Goal: Task Accomplishment & Management: Manage account settings

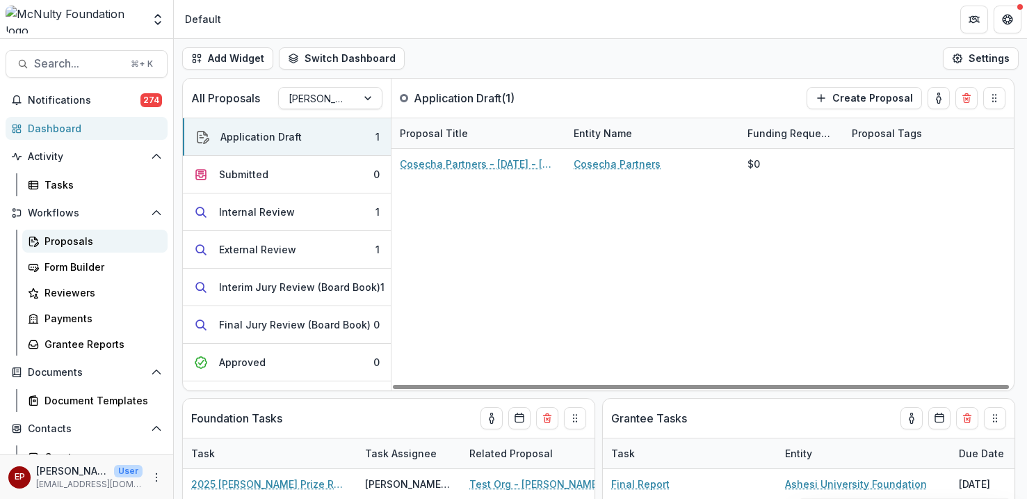
click at [104, 236] on div "Proposals" at bounding box center [101, 241] width 112 height 15
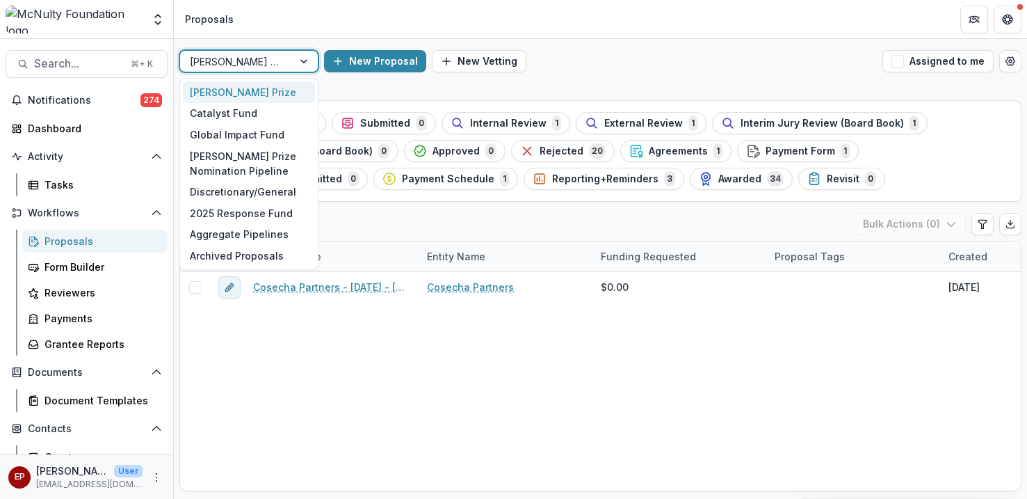
click at [296, 66] on div at bounding box center [305, 61] width 25 height 21
click at [284, 129] on div "Global Impact Fund" at bounding box center [249, 135] width 132 height 22
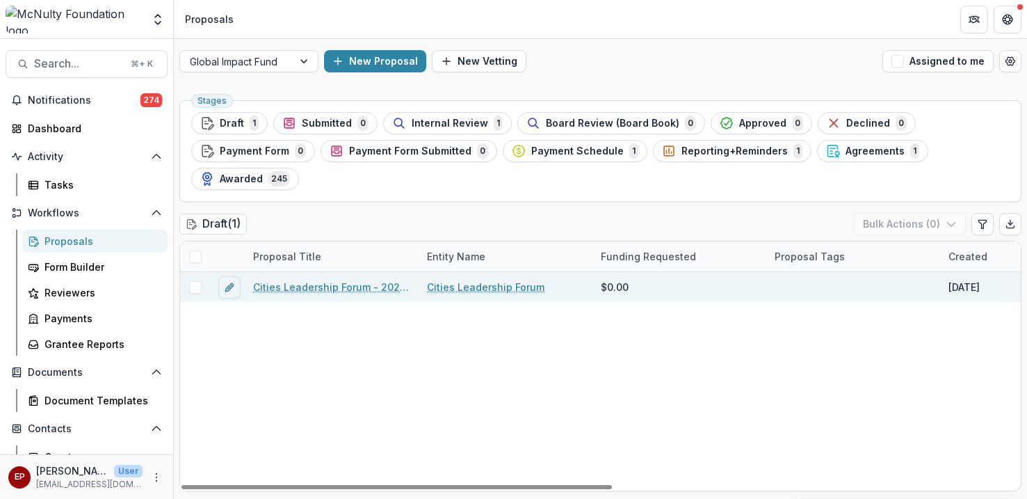
click at [353, 289] on link "Cities Leadership Forum - 2025 - Global Impact Fund Submission Form" at bounding box center [331, 287] width 157 height 15
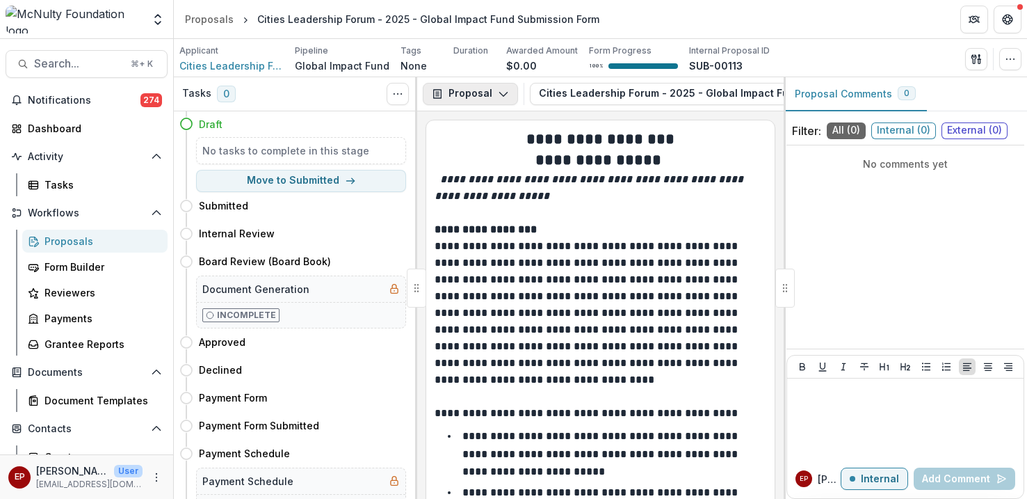
click at [498, 94] on icon "button" at bounding box center [503, 93] width 11 height 11
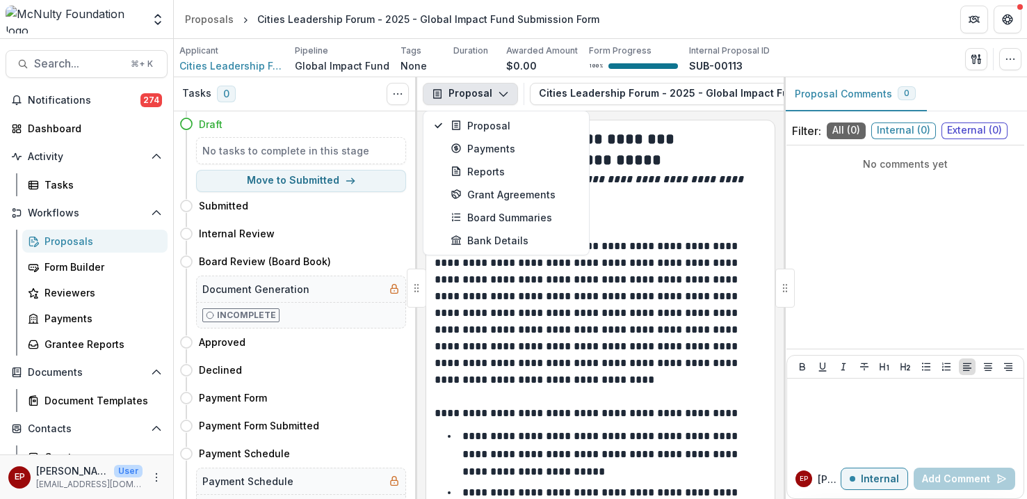
click at [654, 181] on em "**********" at bounding box center [591, 187] width 312 height 27
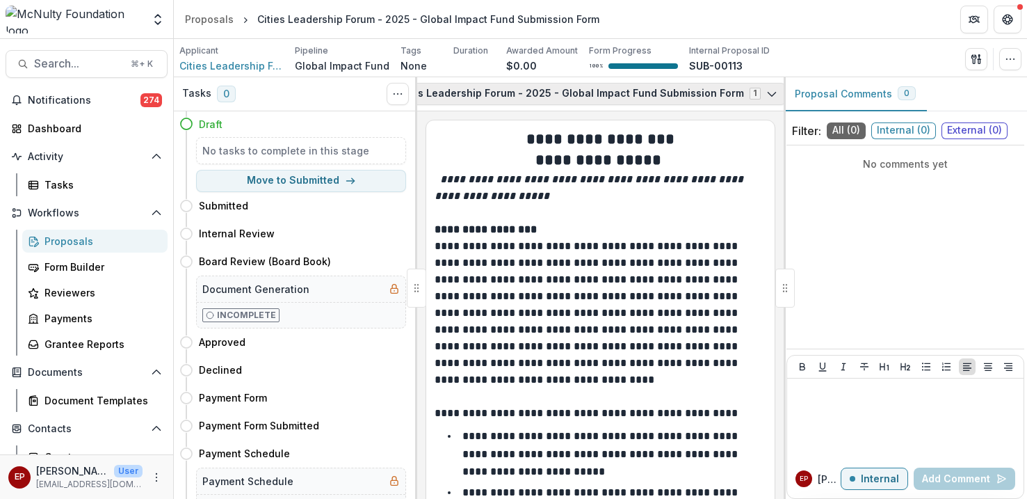
scroll to position [0, 252]
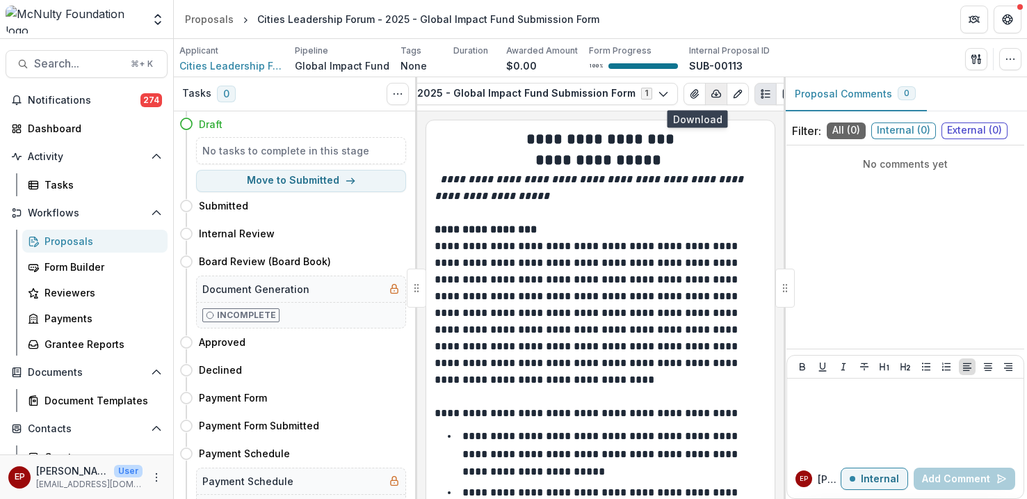
click at [705, 92] on button "button" at bounding box center [716, 94] width 22 height 22
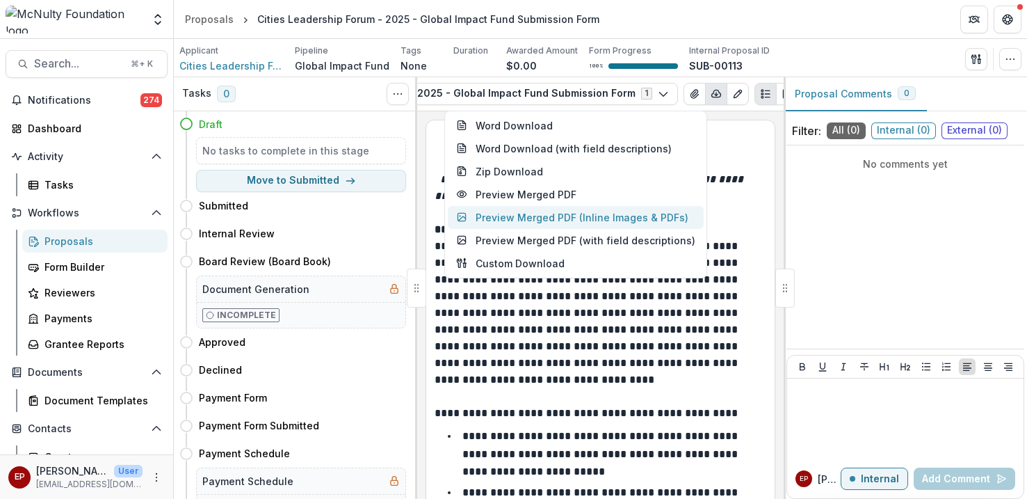
click at [629, 213] on button "Preview Merged PDF (Inline Images & PDFs)" at bounding box center [576, 217] width 256 height 23
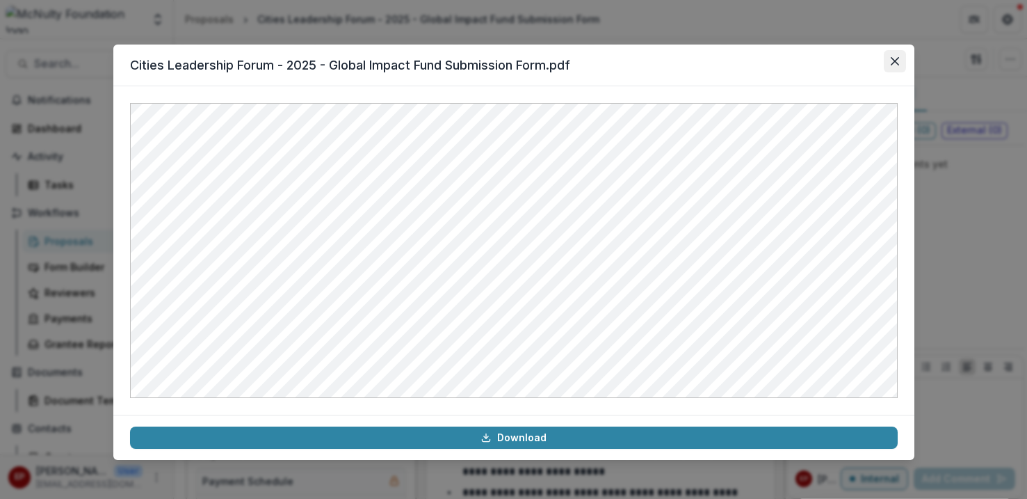
click at [891, 60] on icon "Close" at bounding box center [895, 61] width 8 height 8
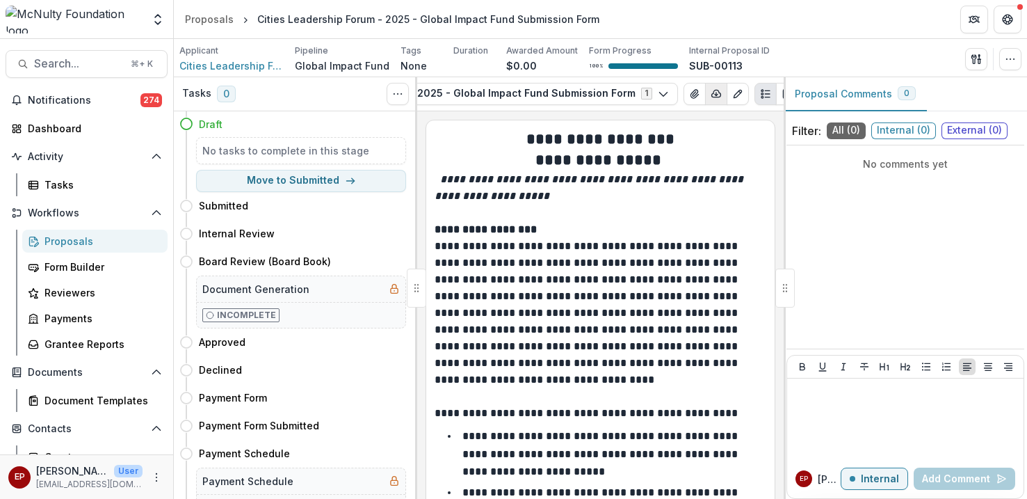
click at [705, 91] on button "button" at bounding box center [716, 94] width 22 height 22
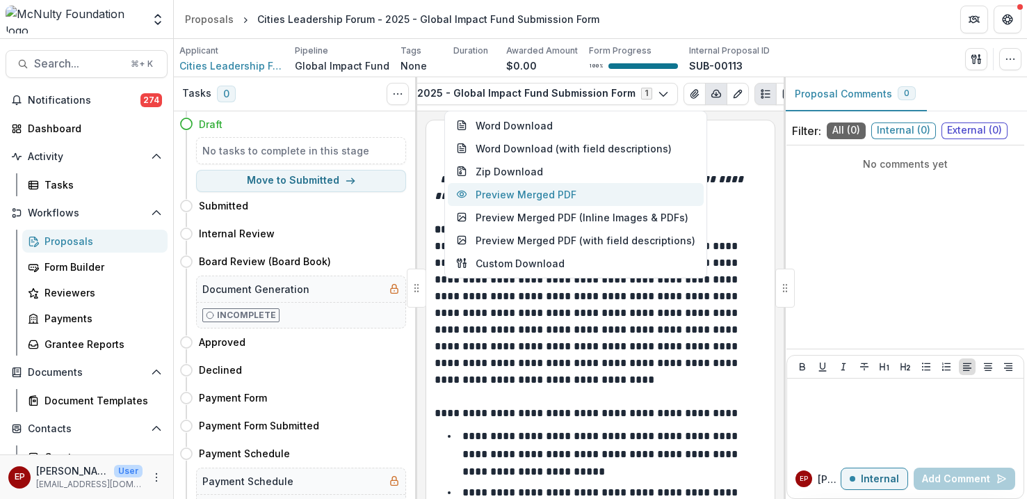
click at [665, 190] on button "Preview Merged PDF" at bounding box center [576, 194] width 256 height 23
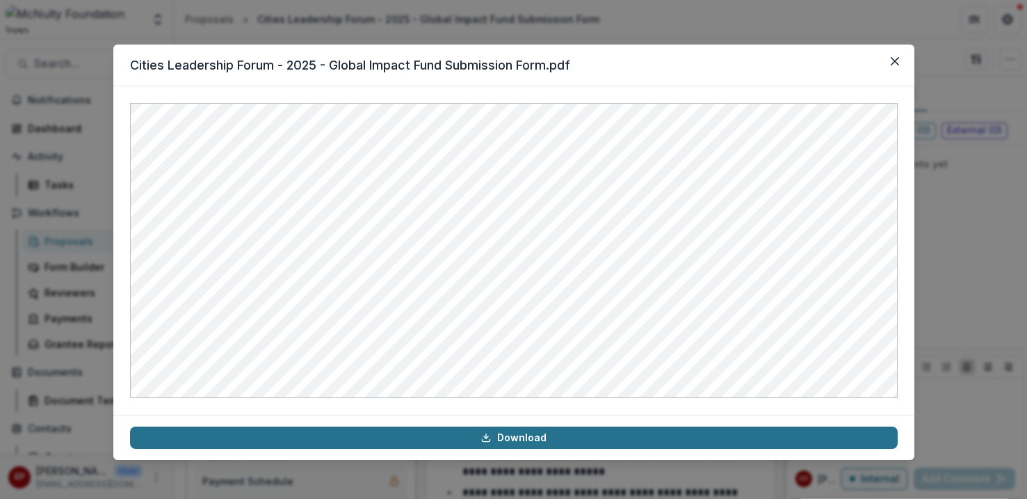
click at [533, 439] on link "Download" at bounding box center [514, 437] width 768 height 22
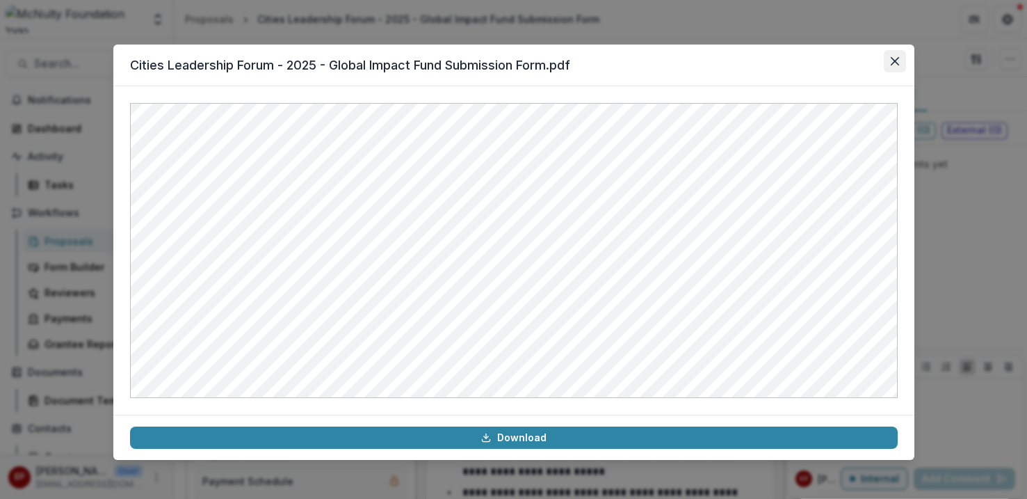
click at [900, 56] on button "Close" at bounding box center [895, 61] width 22 height 22
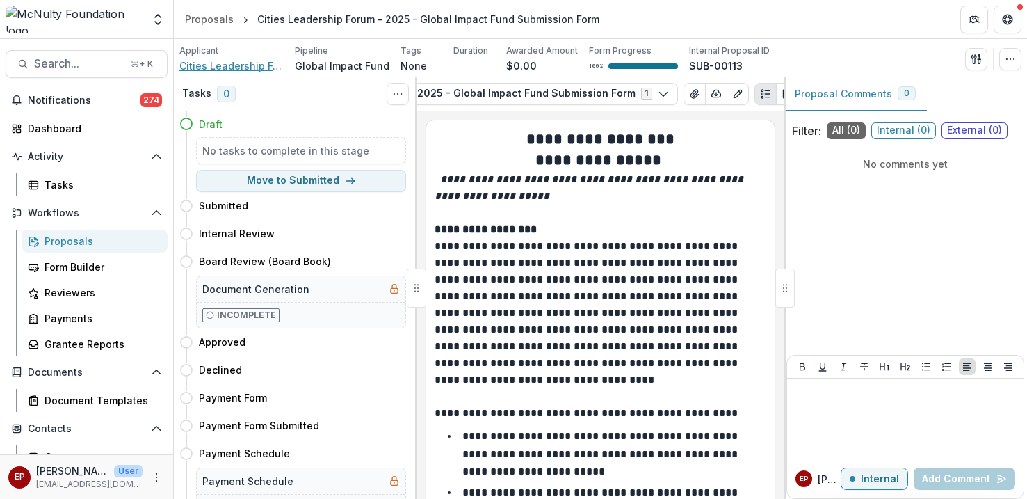
click at [236, 70] on span "Cities Leadership Forum" at bounding box center [231, 65] width 104 height 15
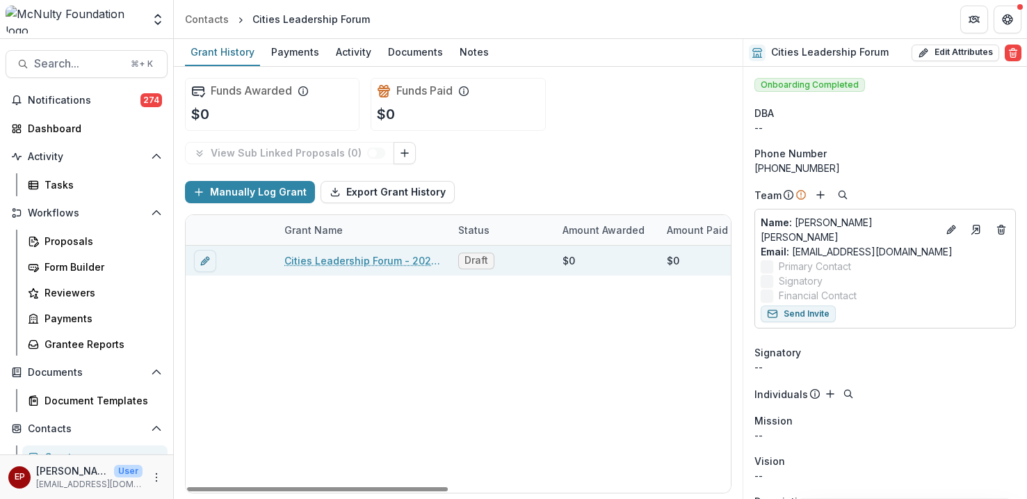
click at [346, 256] on link "Cities Leadership Forum - 2025 - Global Impact Fund Submission Form" at bounding box center [362, 260] width 157 height 15
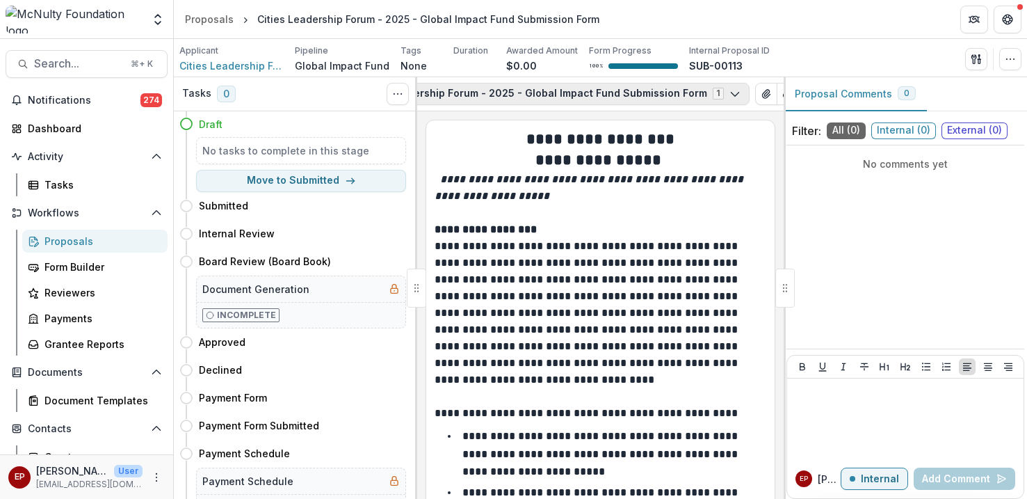
scroll to position [0, 211]
click at [699, 90] on icon "button" at bounding box center [704, 93] width 11 height 11
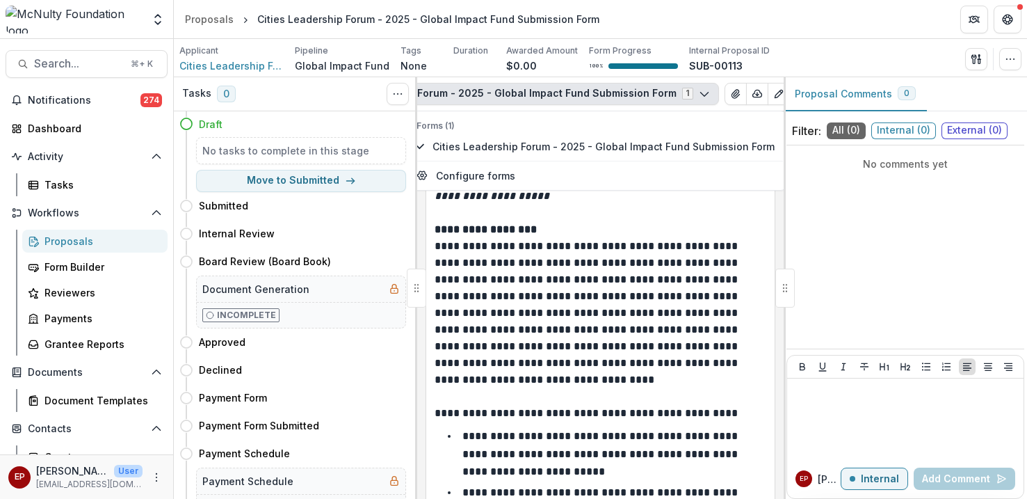
click at [614, 305] on p "**********" at bounding box center [599, 313] width 328 height 150
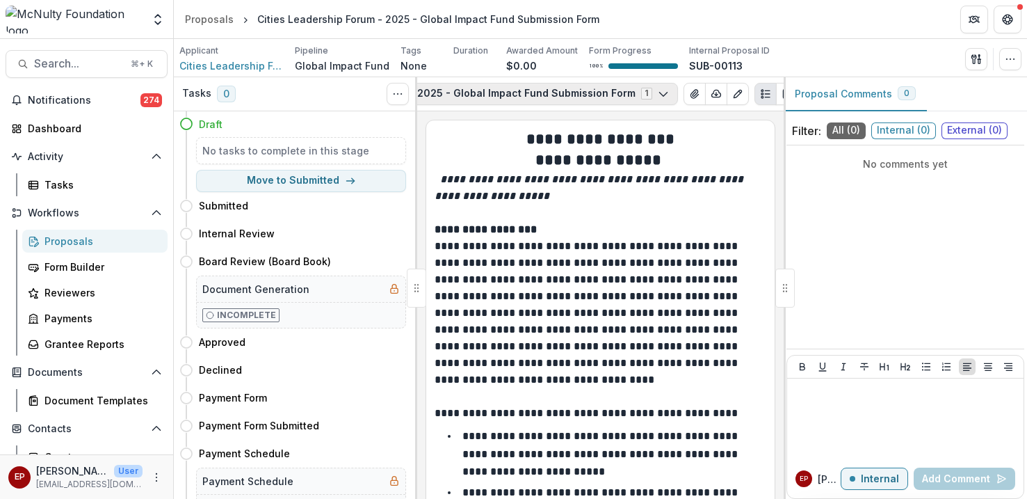
scroll to position [0, 0]
click at [708, 65] on p "SUB-00113" at bounding box center [716, 65] width 54 height 15
click at [118, 238] on div "Proposals" at bounding box center [101, 241] width 112 height 15
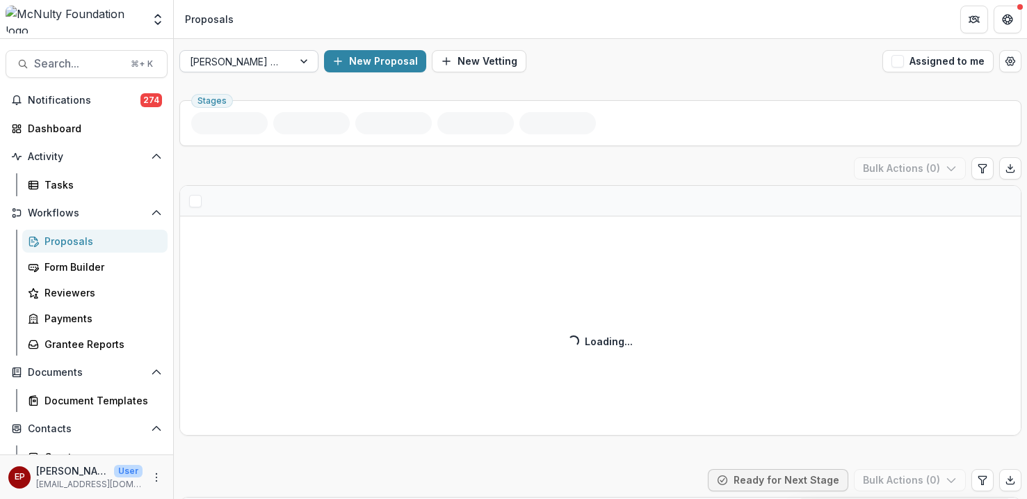
click at [273, 61] on div at bounding box center [236, 61] width 93 height 17
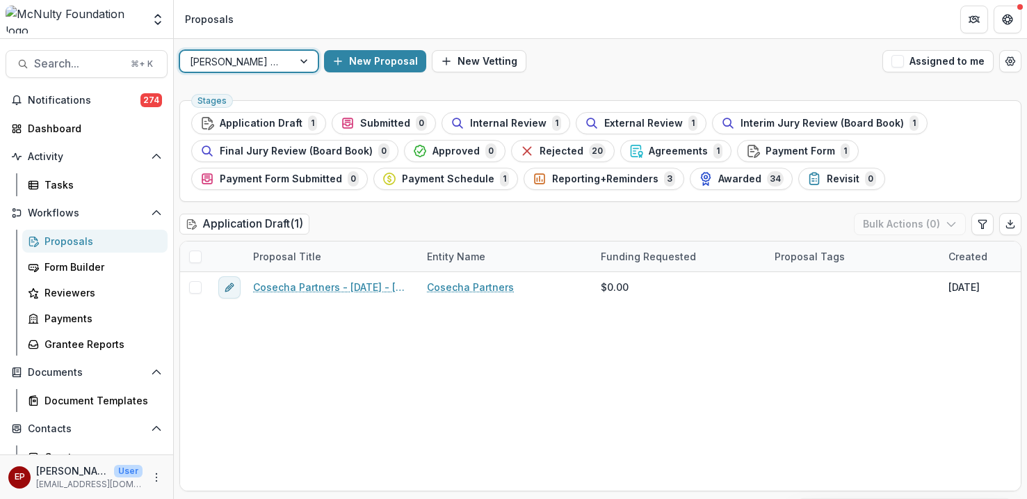
click at [308, 60] on div at bounding box center [305, 61] width 25 height 21
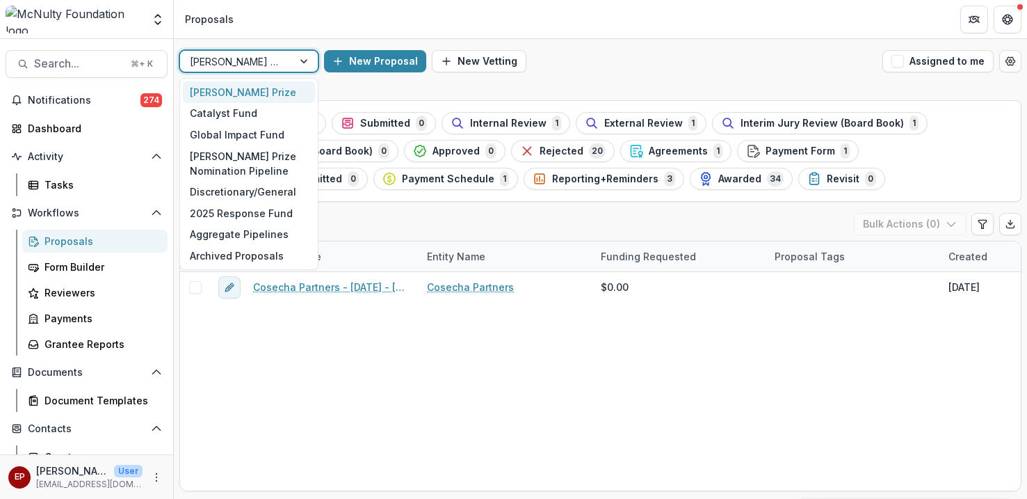
click at [308, 60] on div at bounding box center [305, 61] width 25 height 21
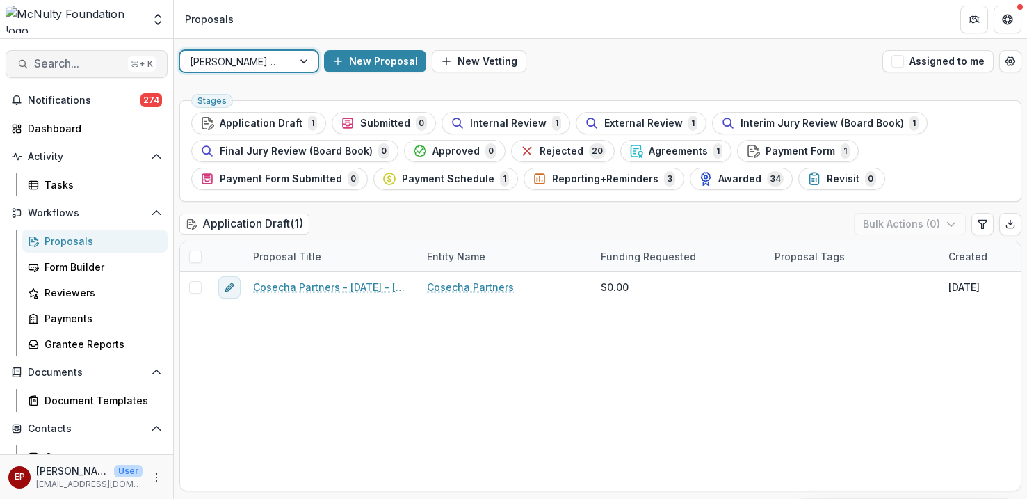
click at [88, 59] on span "Search..." at bounding box center [78, 63] width 88 height 13
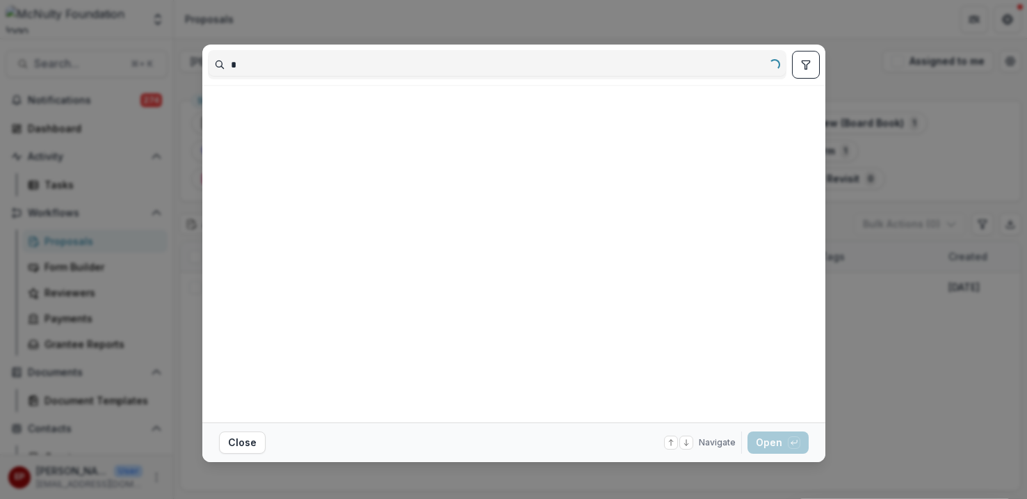
type input "*"
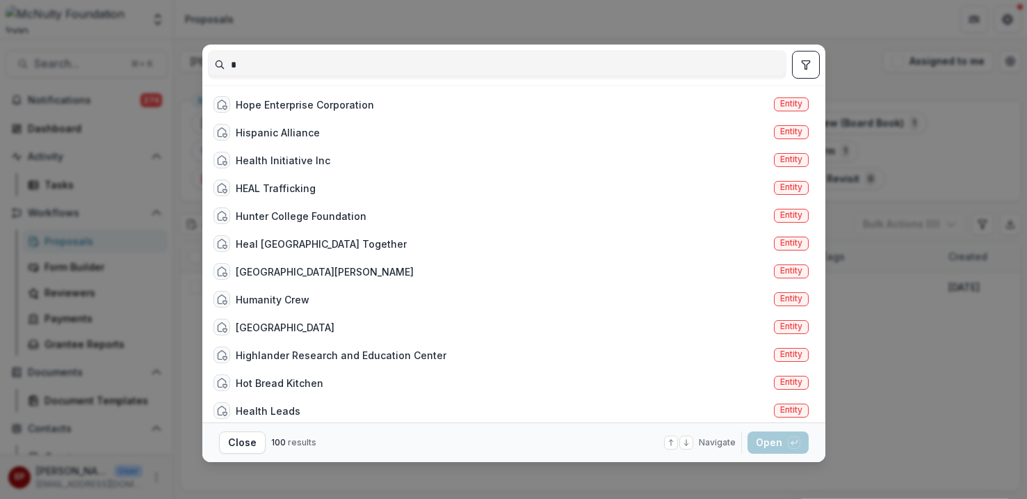
click at [916, 314] on div "* Hope Enterprise Corporation Entity Hispanic Alliance Entity Health Initiative…" at bounding box center [513, 249] width 1027 height 499
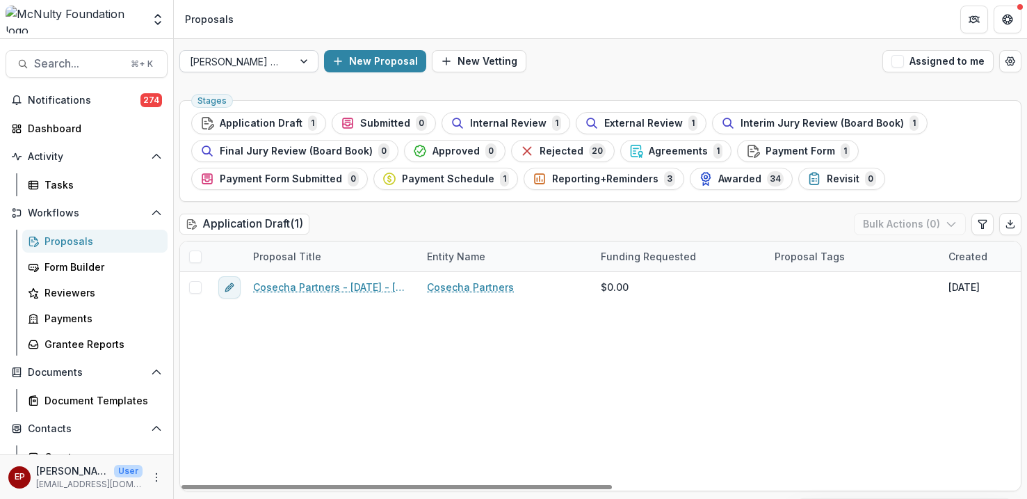
click at [297, 66] on div at bounding box center [305, 61] width 25 height 21
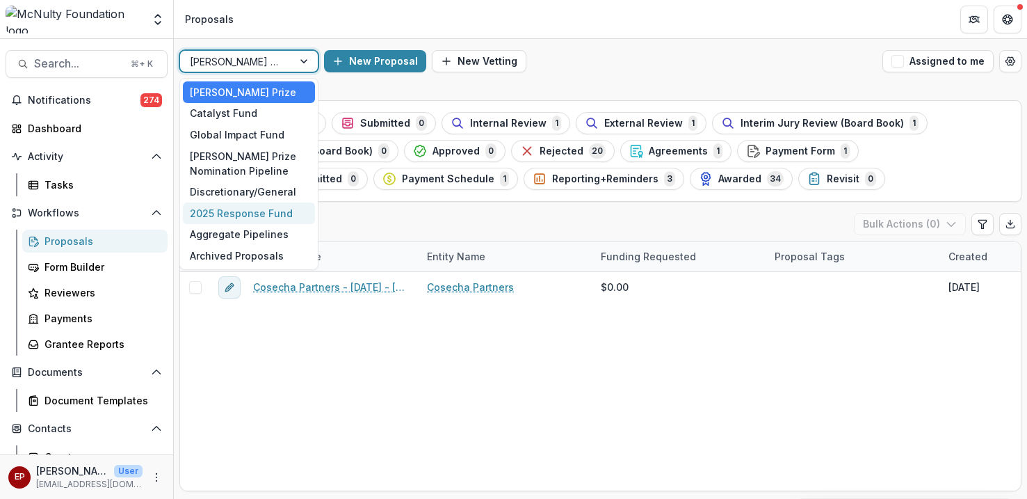
click at [268, 212] on div "2025 Response Fund" at bounding box center [249, 213] width 132 height 22
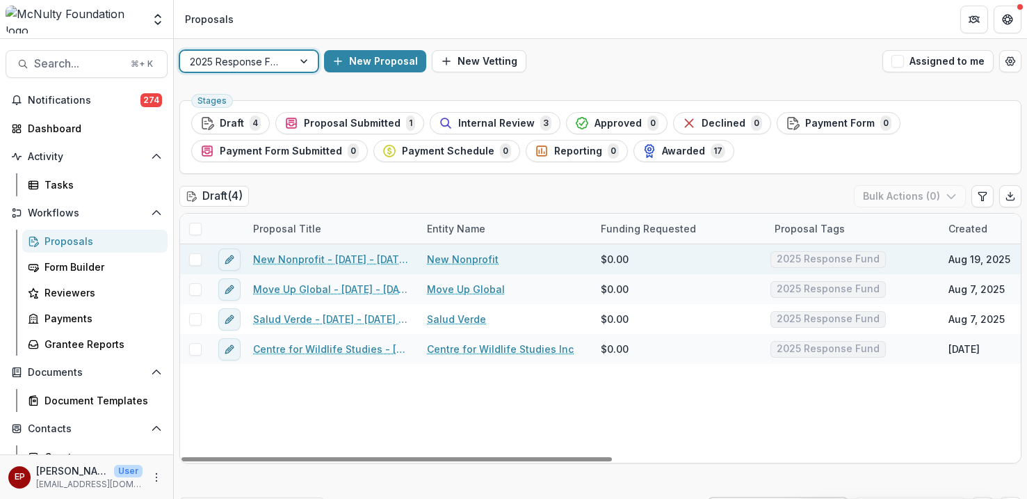
click at [328, 257] on link "New Nonprofit - [DATE] - [DATE] Response Fund" at bounding box center [331, 259] width 157 height 15
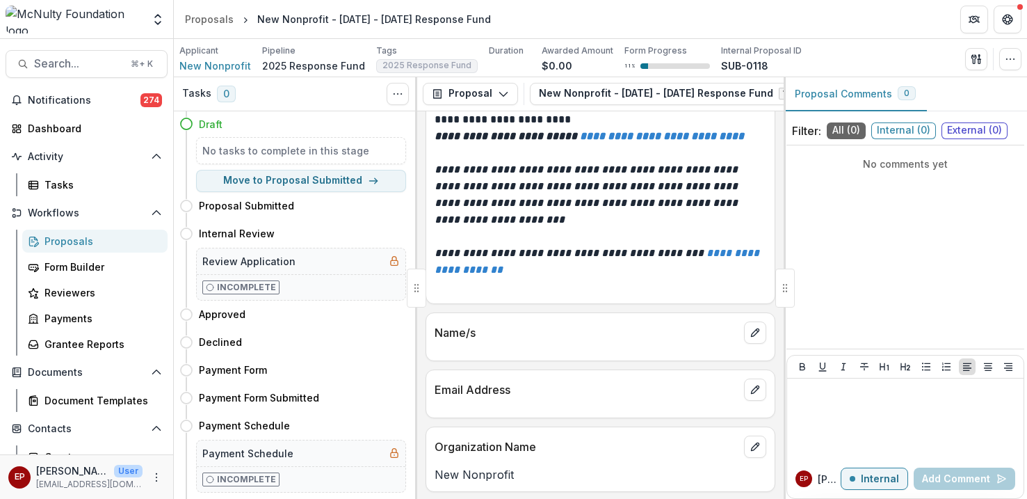
scroll to position [254, 0]
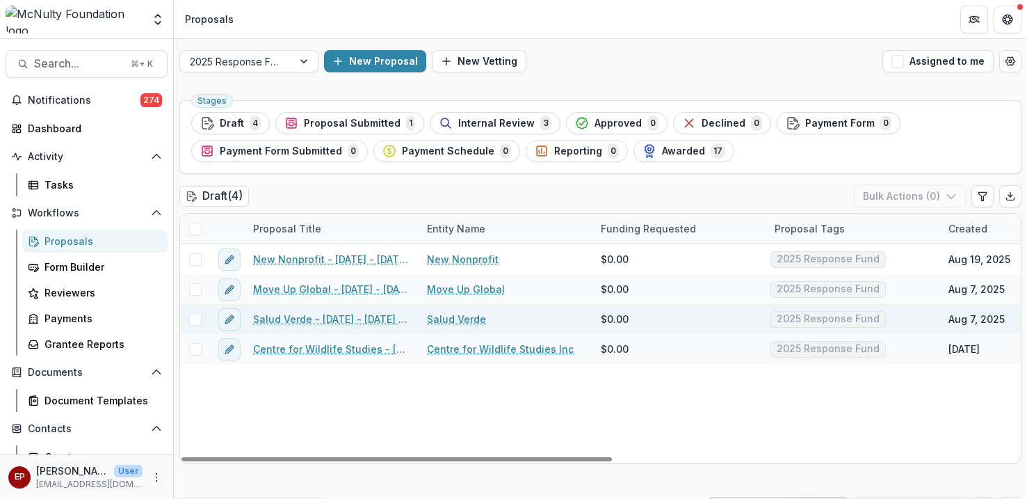
click at [299, 316] on link "Salud Verde - [DATE] - [DATE] Response Fund" at bounding box center [331, 319] width 157 height 15
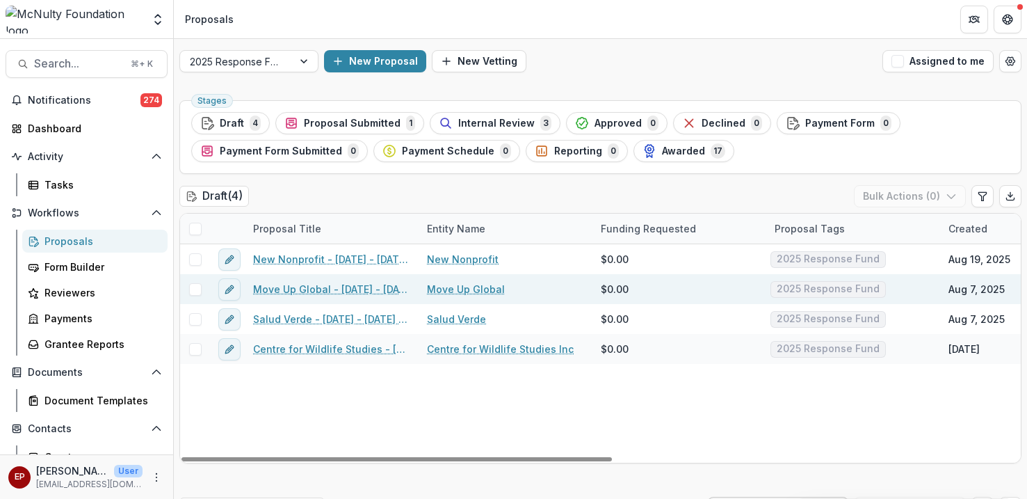
click at [293, 292] on link "Move Up Global - [DATE] - [DATE] Response Fund" at bounding box center [331, 289] width 157 height 15
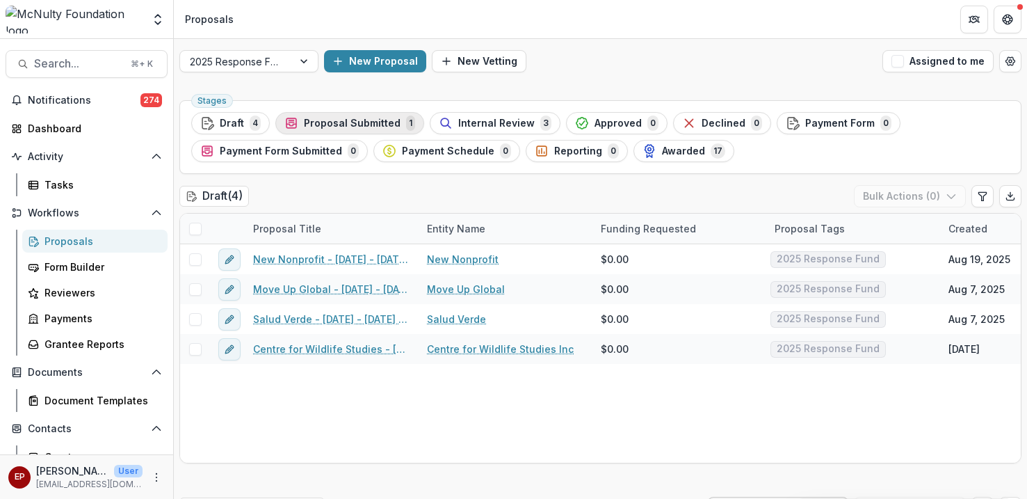
click at [346, 122] on span "Proposal Submitted" at bounding box center [352, 124] width 97 height 12
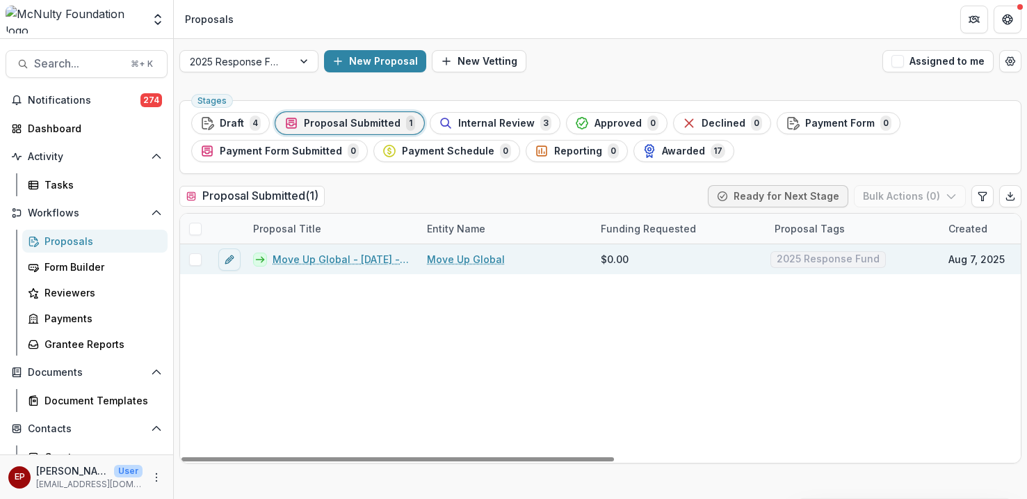
click at [346, 257] on link "Move Up Global - [DATE] - [DATE] Response Fund" at bounding box center [342, 259] width 138 height 15
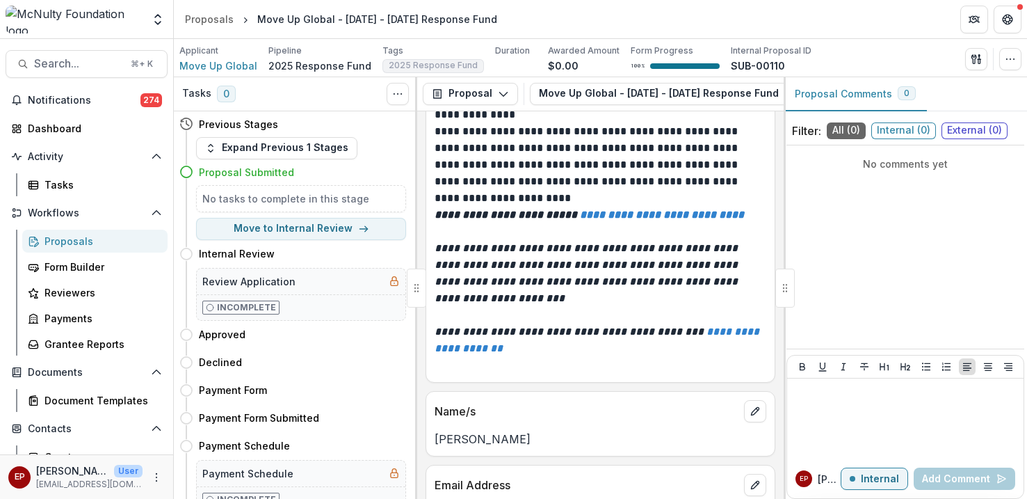
scroll to position [31, 0]
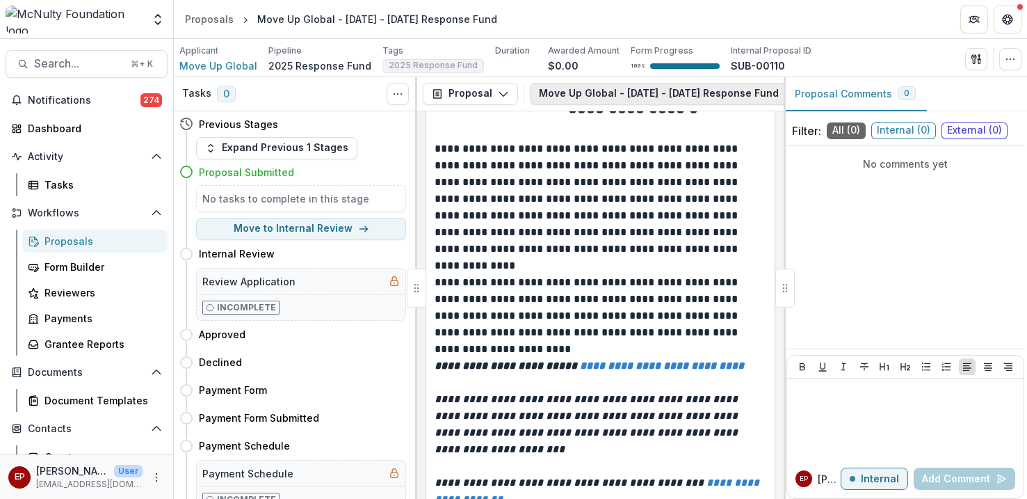
click at [729, 92] on button "Move Up Global - [DATE] - [DATE] Response Fund 1" at bounding box center [675, 94] width 291 height 22
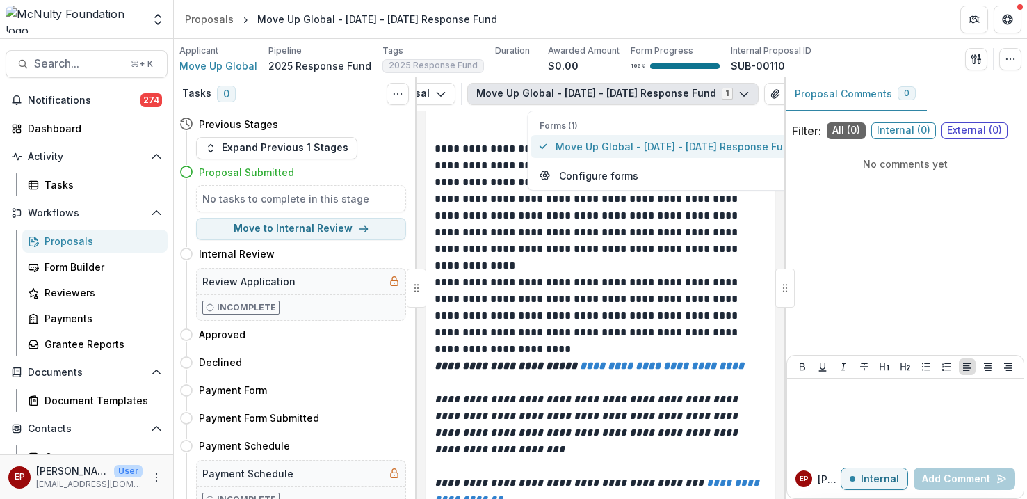
scroll to position [0, 137]
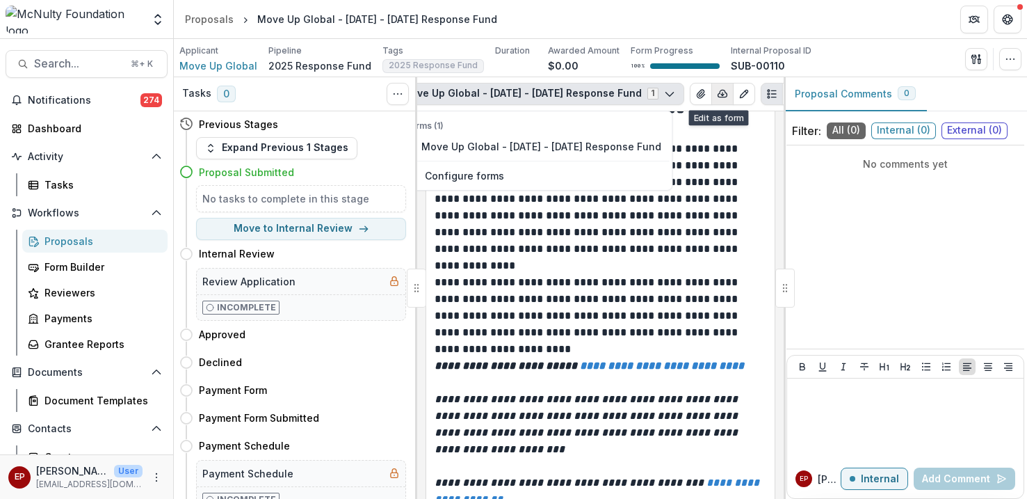
click at [717, 89] on icon "button" at bounding box center [722, 93] width 11 height 11
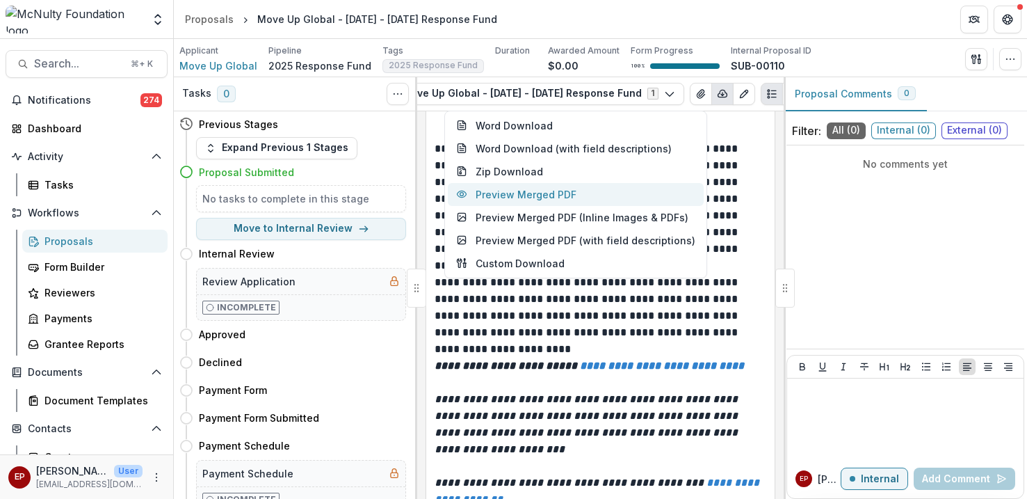
click at [624, 196] on button "Preview Merged PDF" at bounding box center [576, 194] width 256 height 23
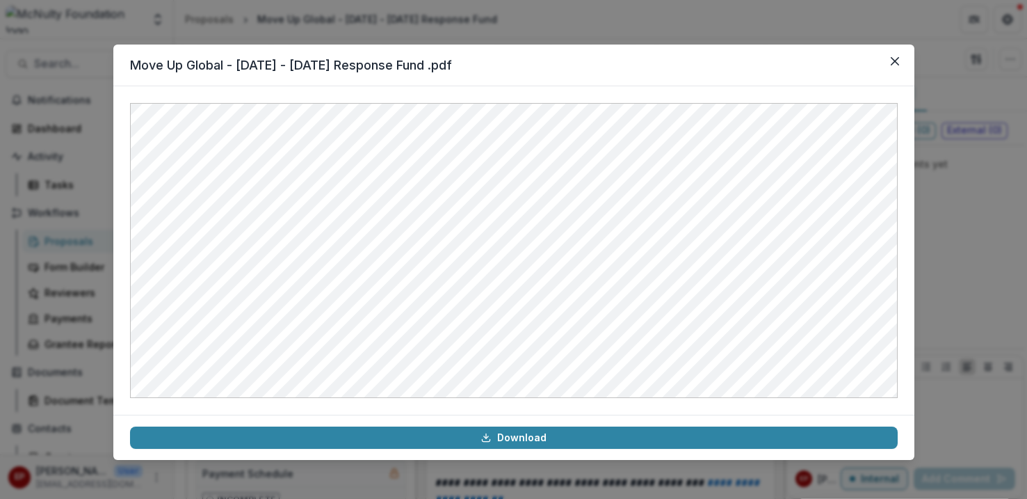
click at [487, 425] on footer "Download" at bounding box center [513, 436] width 801 height 45
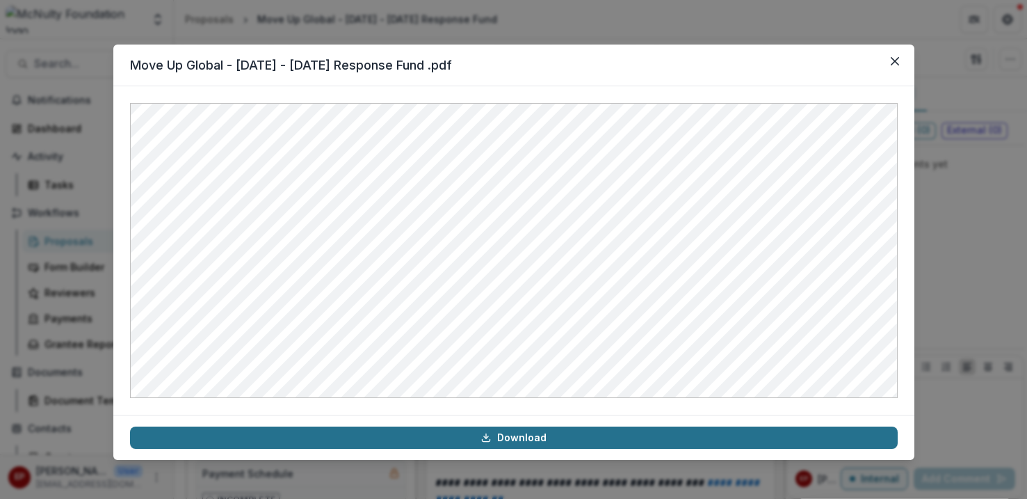
click at [513, 433] on link "Download" at bounding box center [514, 437] width 768 height 22
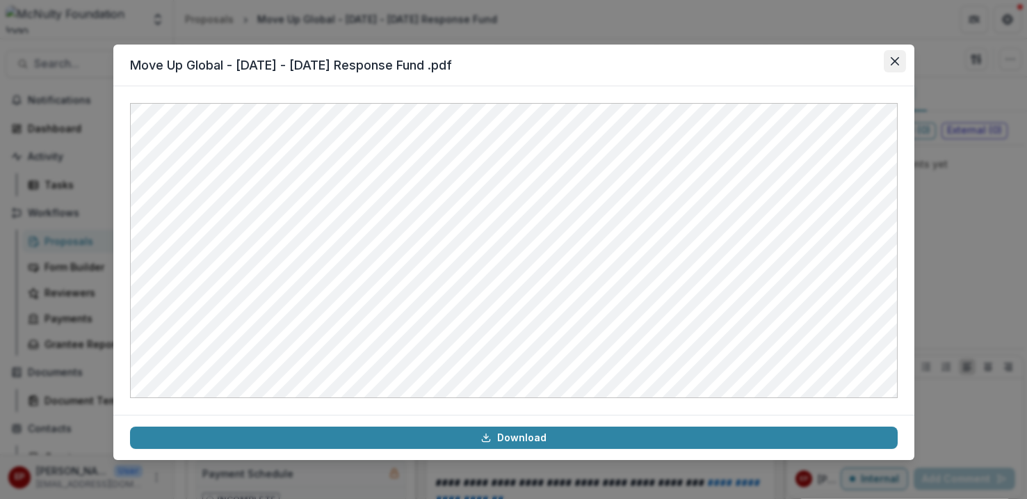
click at [892, 63] on icon "Close" at bounding box center [894, 61] width 8 height 8
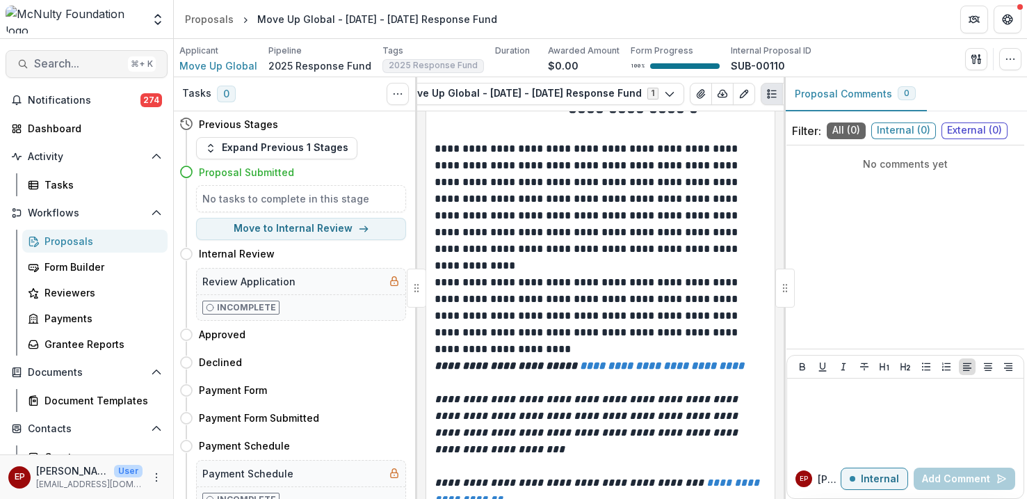
click at [80, 75] on button "Search... ⌘ + K" at bounding box center [87, 64] width 162 height 28
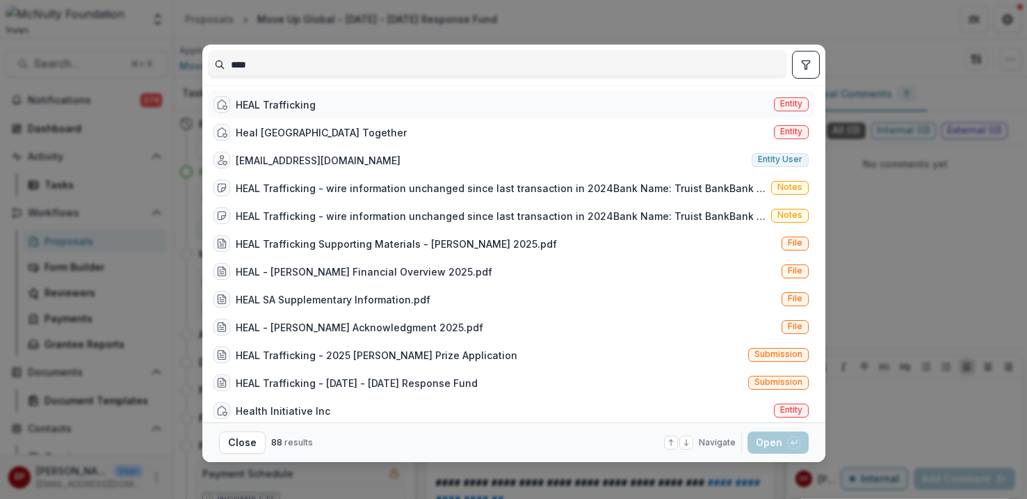
type input "****"
click at [275, 109] on div "HEAL Trafficking" at bounding box center [276, 104] width 80 height 15
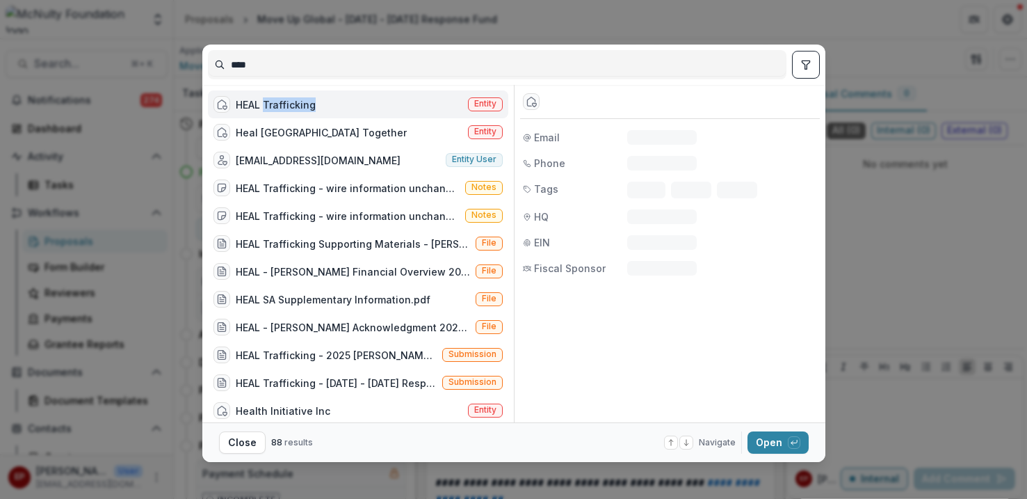
click at [275, 109] on div "HEAL Trafficking" at bounding box center [276, 104] width 80 height 15
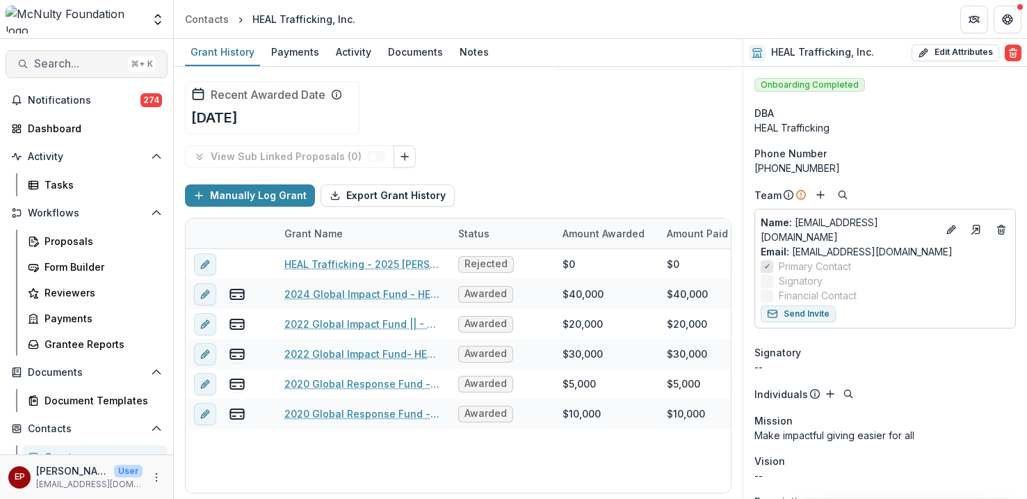
click at [90, 76] on button "Search... ⌘ + K" at bounding box center [87, 64] width 162 height 28
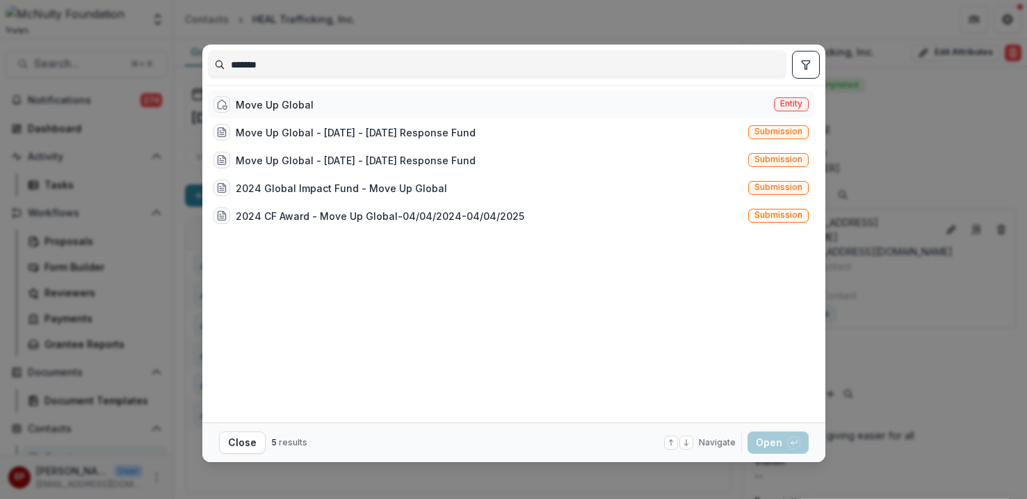
type input "*******"
click at [511, 104] on div "Move Up Global Entity" at bounding box center [511, 104] width 606 height 28
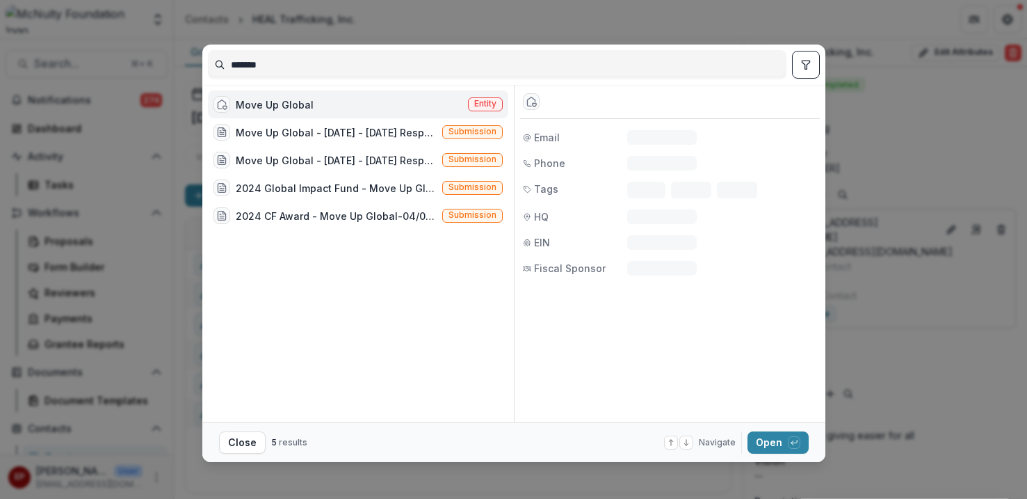
click at [514, 104] on div "Entity Email N/A Phone N/A Tags Tag 1 Tag 2 Tag 3 HQ -- EIN N/A Fiscal Sponsor …" at bounding box center [667, 253] width 306 height 337
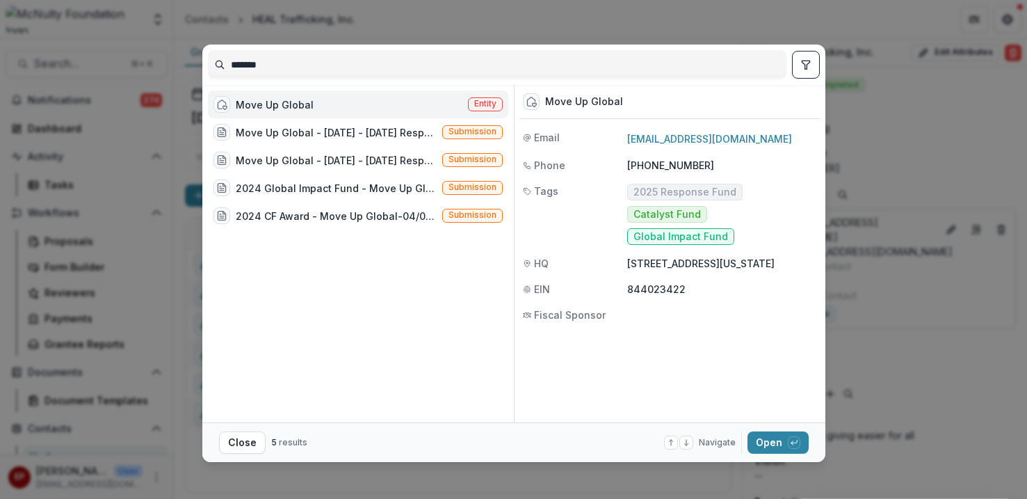
click at [398, 103] on div "Move Up Global Entity" at bounding box center [358, 104] width 300 height 28
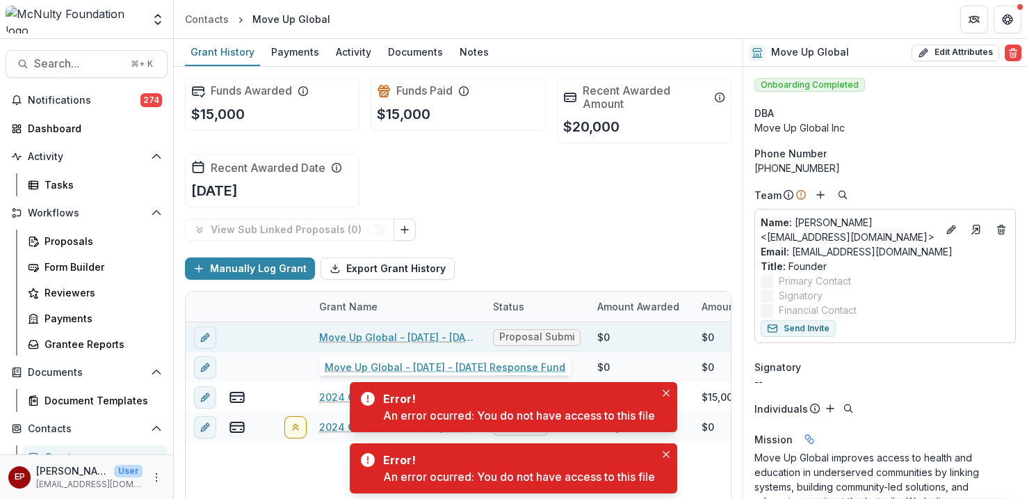
click at [340, 332] on link "Move Up Global - [DATE] - [DATE] Response Fund" at bounding box center [397, 337] width 157 height 15
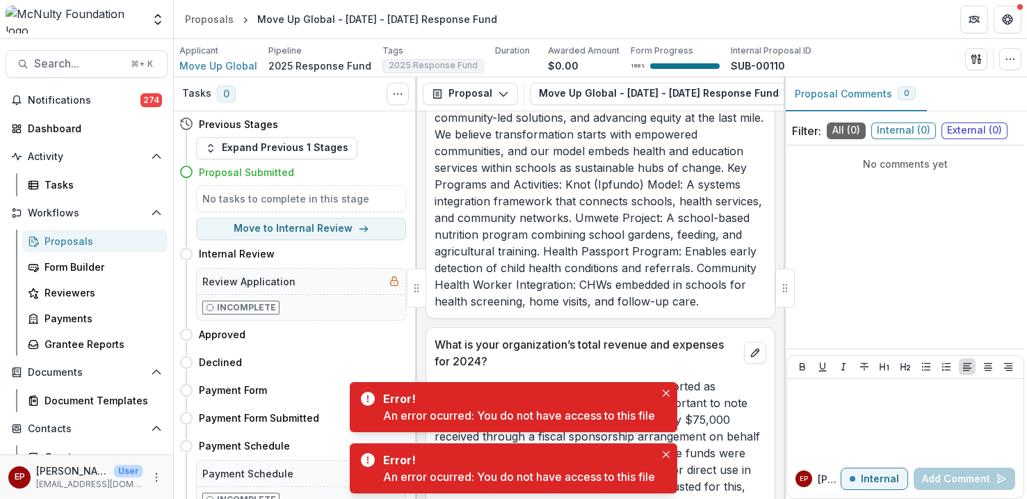
scroll to position [710, 0]
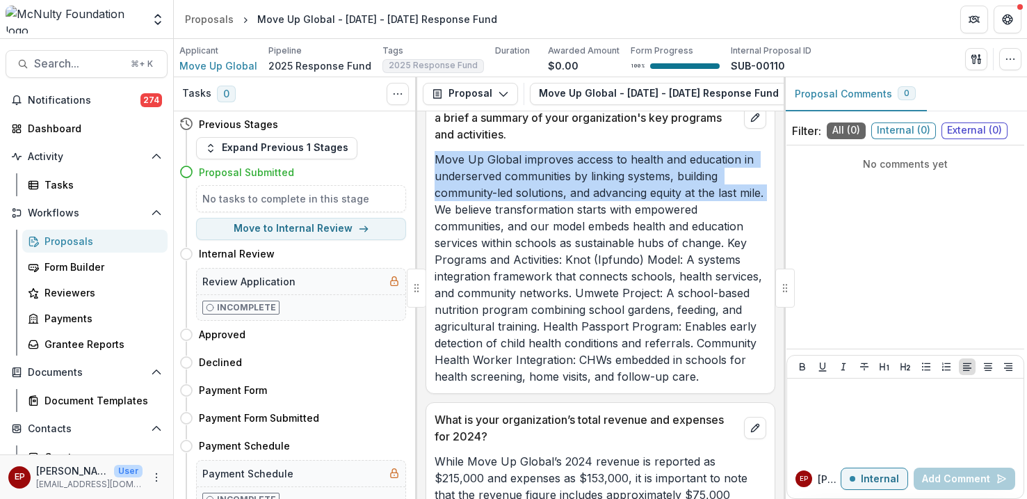
drag, startPoint x: 461, startPoint y: 216, endPoint x: 432, endPoint y: 159, distance: 64.1
click at [432, 159] on div "Move Up Global improves access to health and education in underserved communiti…" at bounding box center [600, 268] width 348 height 234
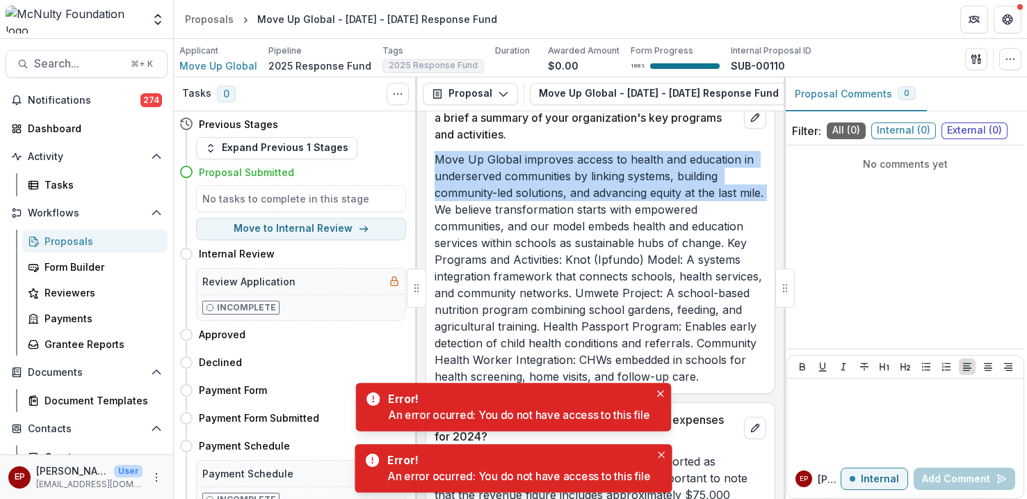
copy p "Move Up Global improves access to health and education in underserved communiti…"
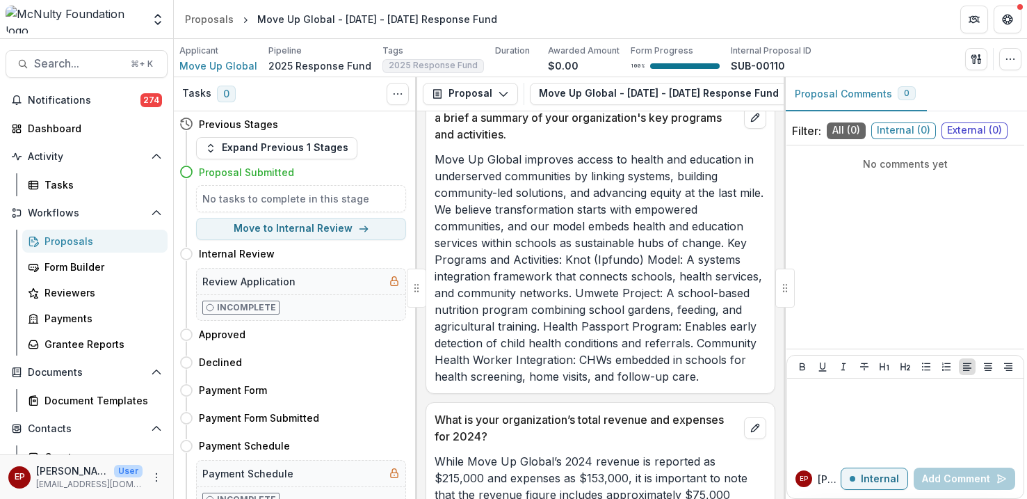
click at [515, 373] on p "Move Up Global improves access to health and education in underserved communiti…" at bounding box center [601, 268] width 332 height 234
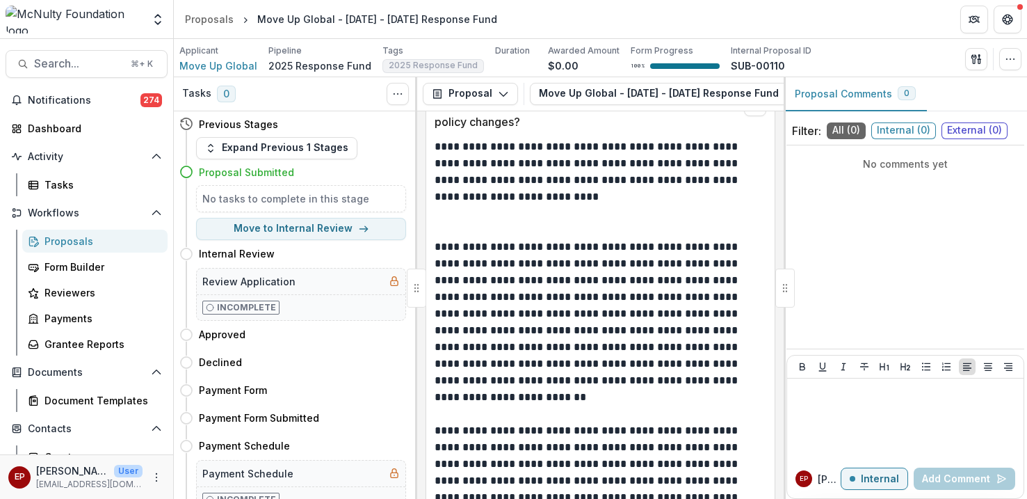
scroll to position [1329, 0]
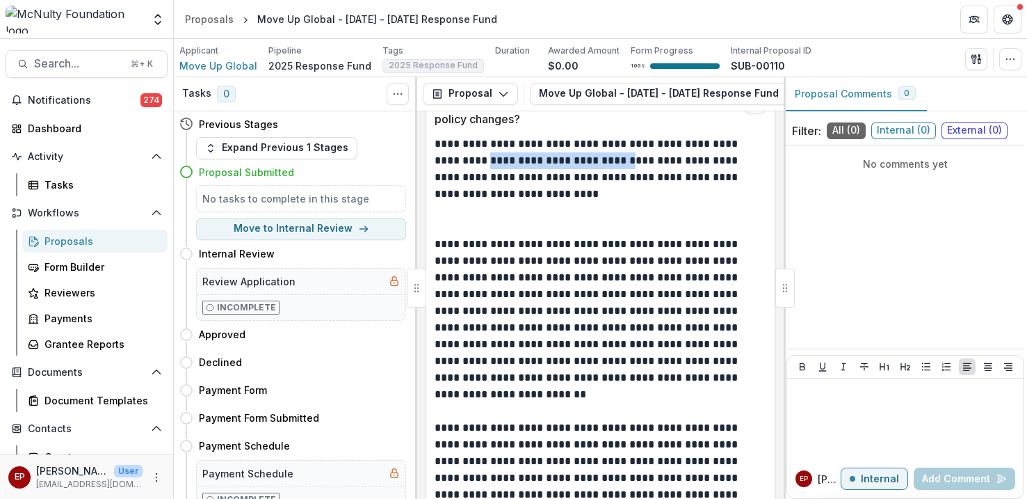
drag, startPoint x: 627, startPoint y: 148, endPoint x: 480, endPoint y: 137, distance: 147.1
click at [480, 137] on p "**********" at bounding box center [599, 169] width 328 height 67
click at [601, 202] on p at bounding box center [601, 218] width 332 height 33
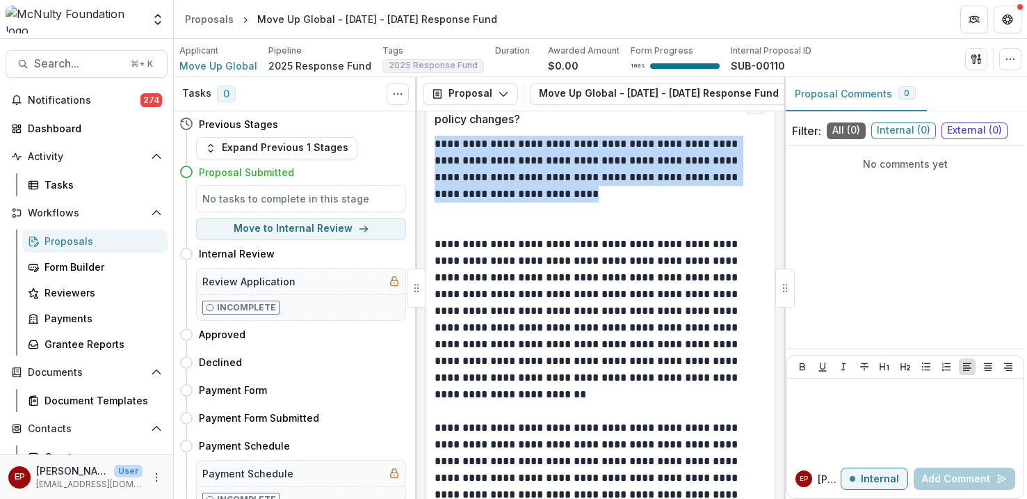
drag, startPoint x: 605, startPoint y: 180, endPoint x: 423, endPoint y: 133, distance: 187.5
click at [423, 133] on div "**********" at bounding box center [600, 304] width 366 height 387
copy p "**********"
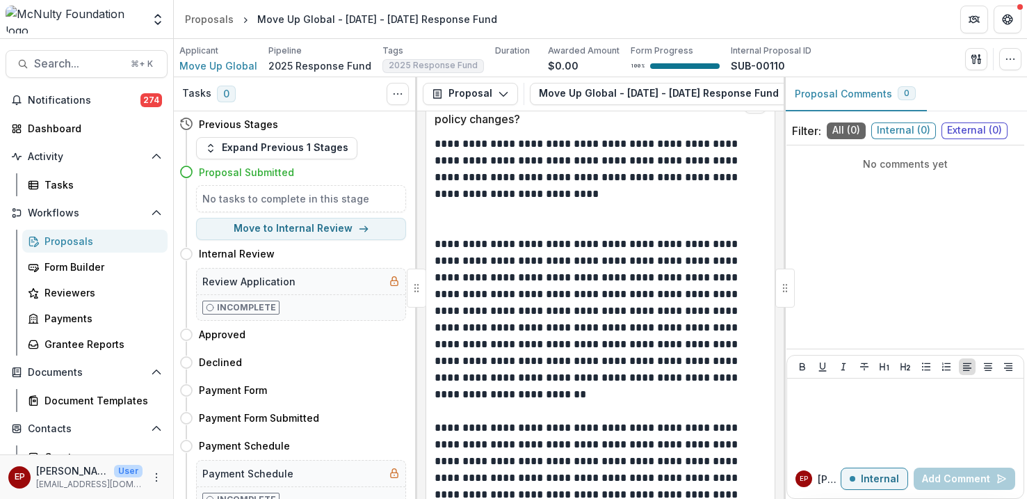
click at [590, 202] on p at bounding box center [601, 218] width 332 height 33
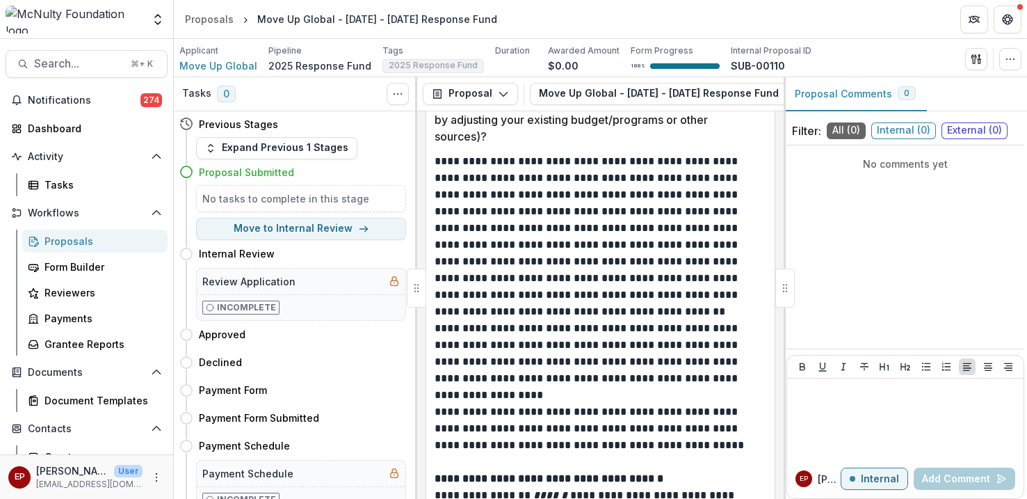
scroll to position [4094, 0]
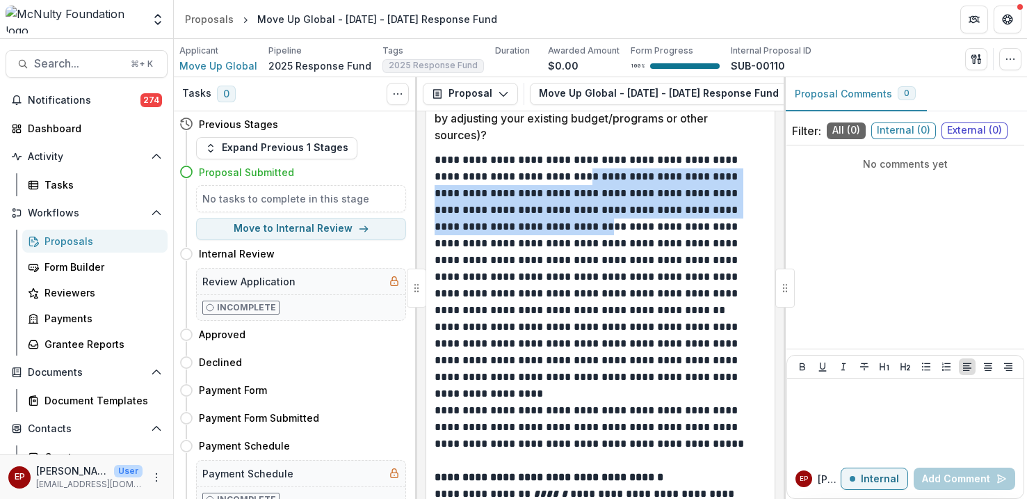
drag, startPoint x: 604, startPoint y: 146, endPoint x: 572, endPoint y: 195, distance: 58.5
click at [572, 195] on p "**********" at bounding box center [599, 235] width 328 height 167
copy p "**********"
click at [88, 71] on button "Search... ⌘ + K" at bounding box center [87, 64] width 162 height 28
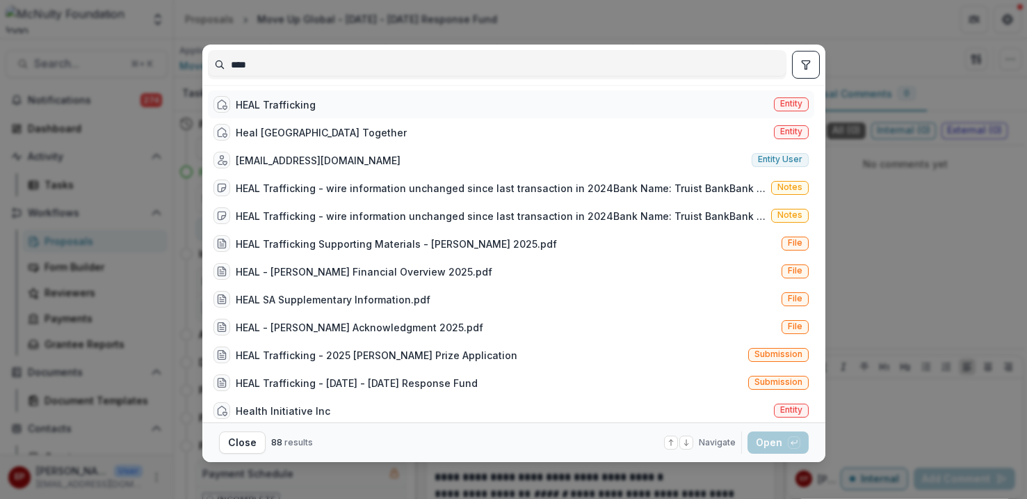
type input "****"
click at [300, 104] on div "HEAL Trafficking" at bounding box center [276, 104] width 80 height 15
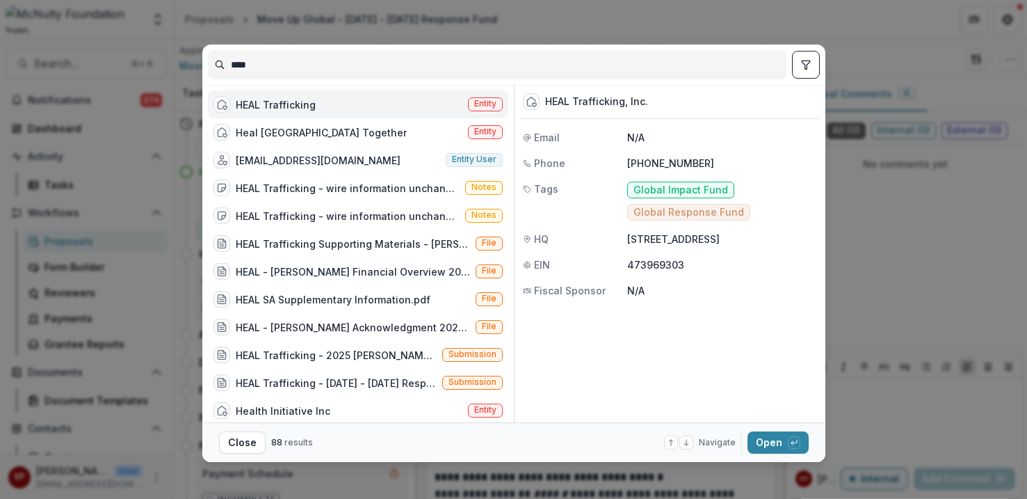
click at [300, 104] on div "HEAL Trafficking" at bounding box center [276, 104] width 80 height 15
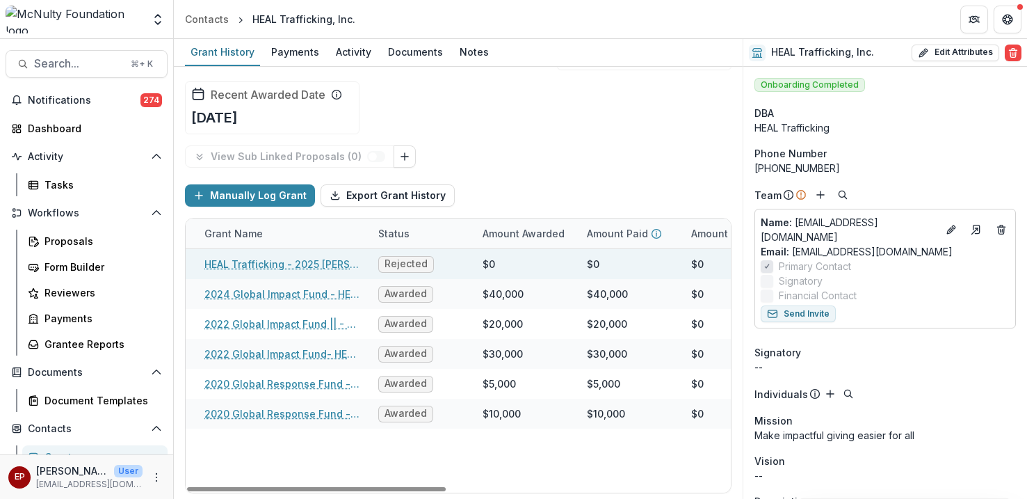
scroll to position [0, 77]
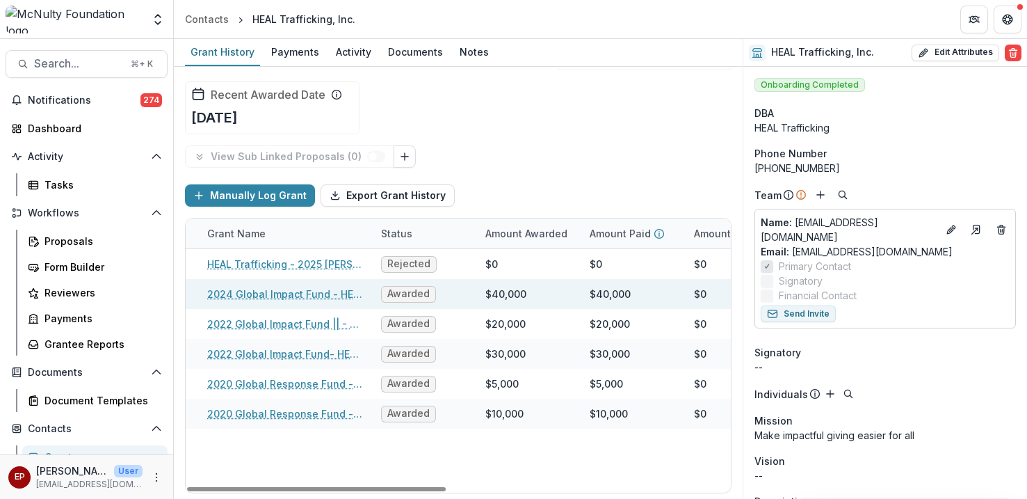
click at [319, 296] on link "2024 Global Impact Fund - HEAL Trafficking-06/15/2024-06/15/2026" at bounding box center [285, 293] width 157 height 15
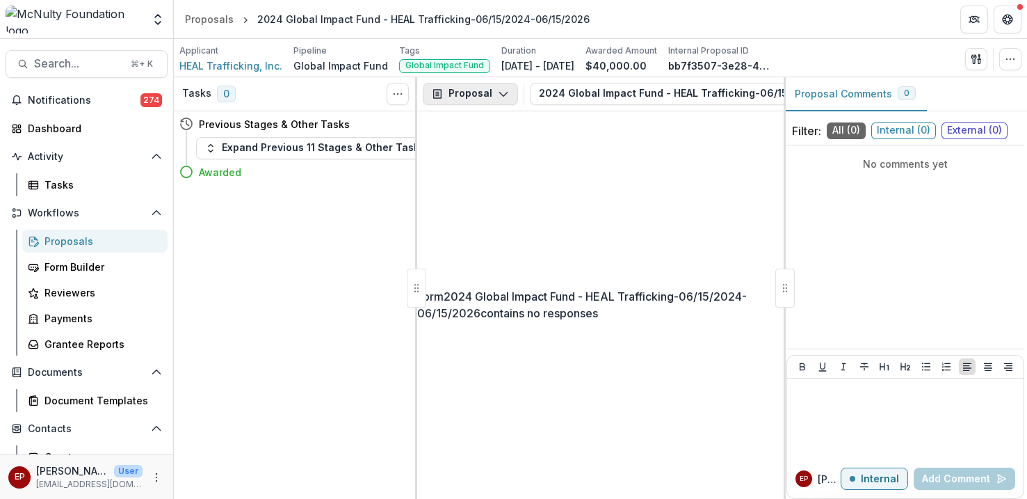
click at [499, 92] on polyline "button" at bounding box center [503, 94] width 8 height 4
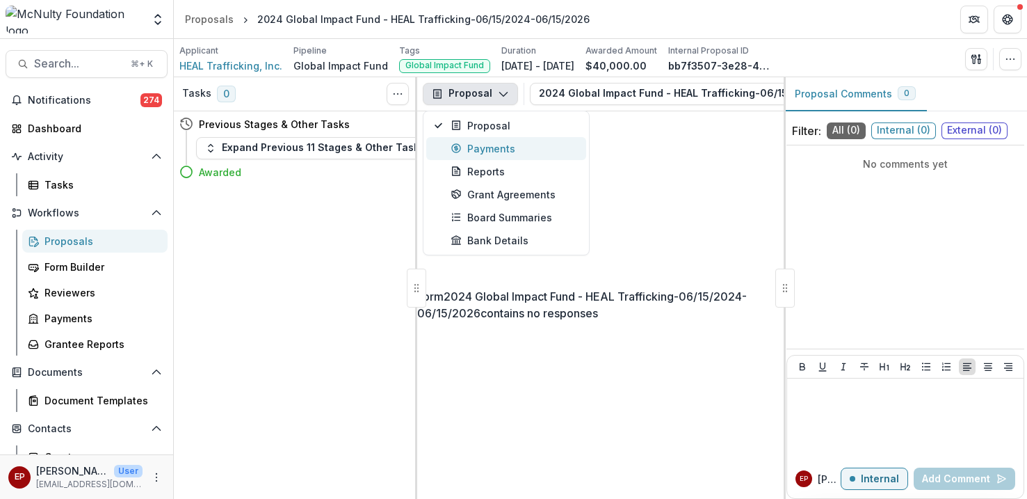
click at [492, 154] on div "Payments" at bounding box center [514, 148] width 127 height 15
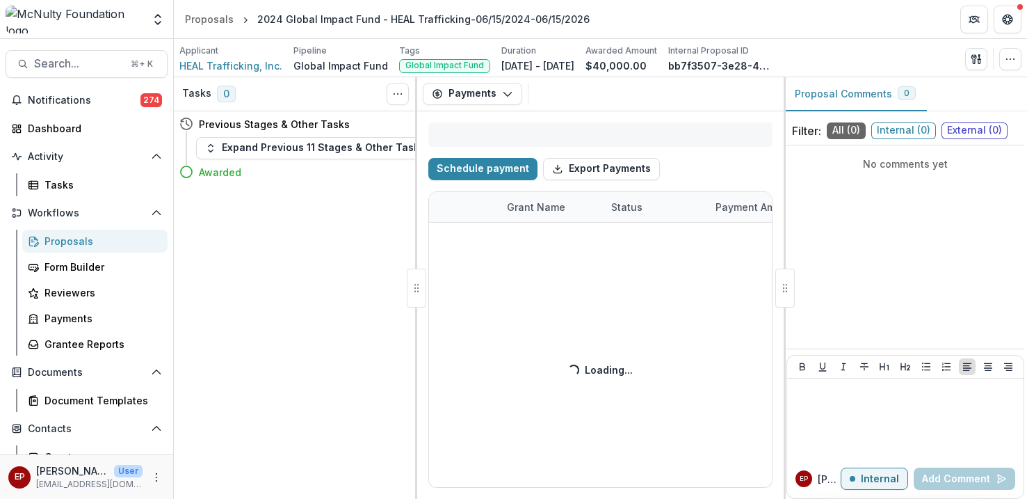
select select "****"
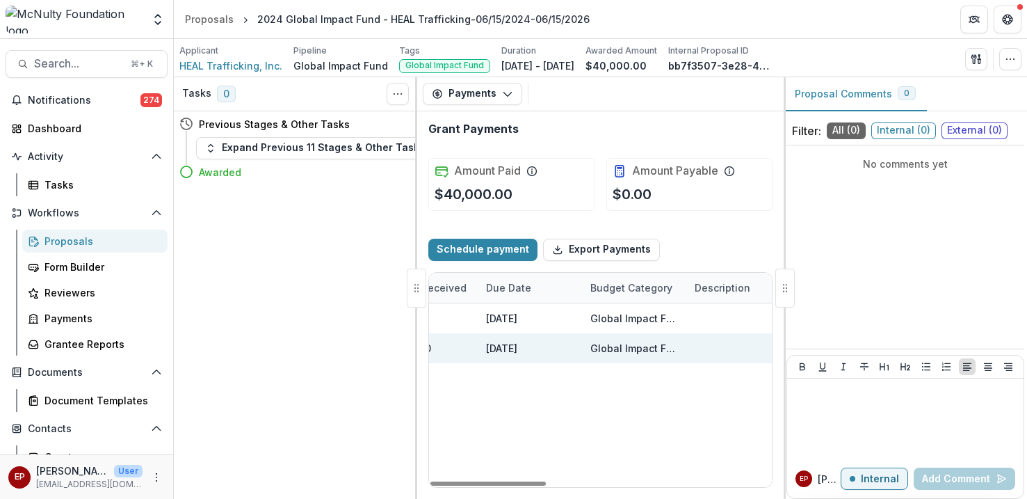
scroll to position [0, 566]
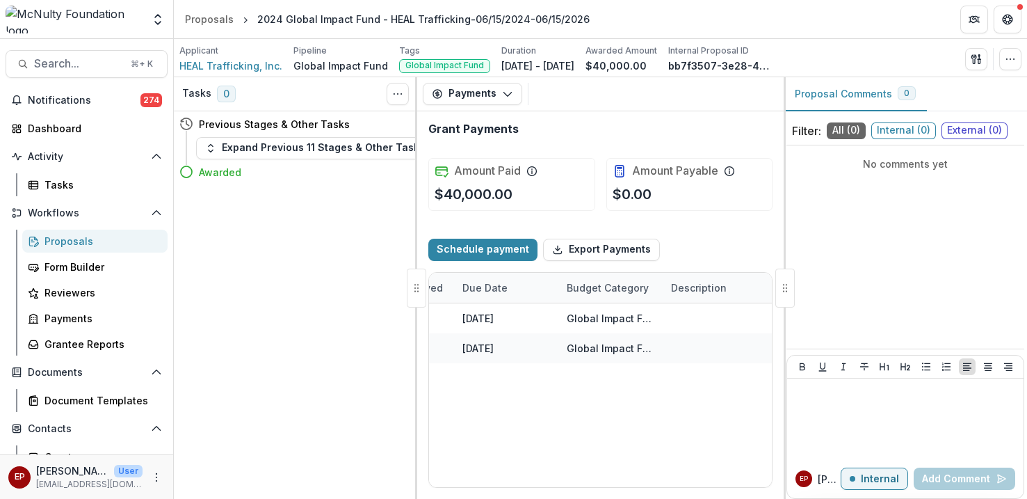
select select "****"
